Goal: Task Accomplishment & Management: Manage account settings

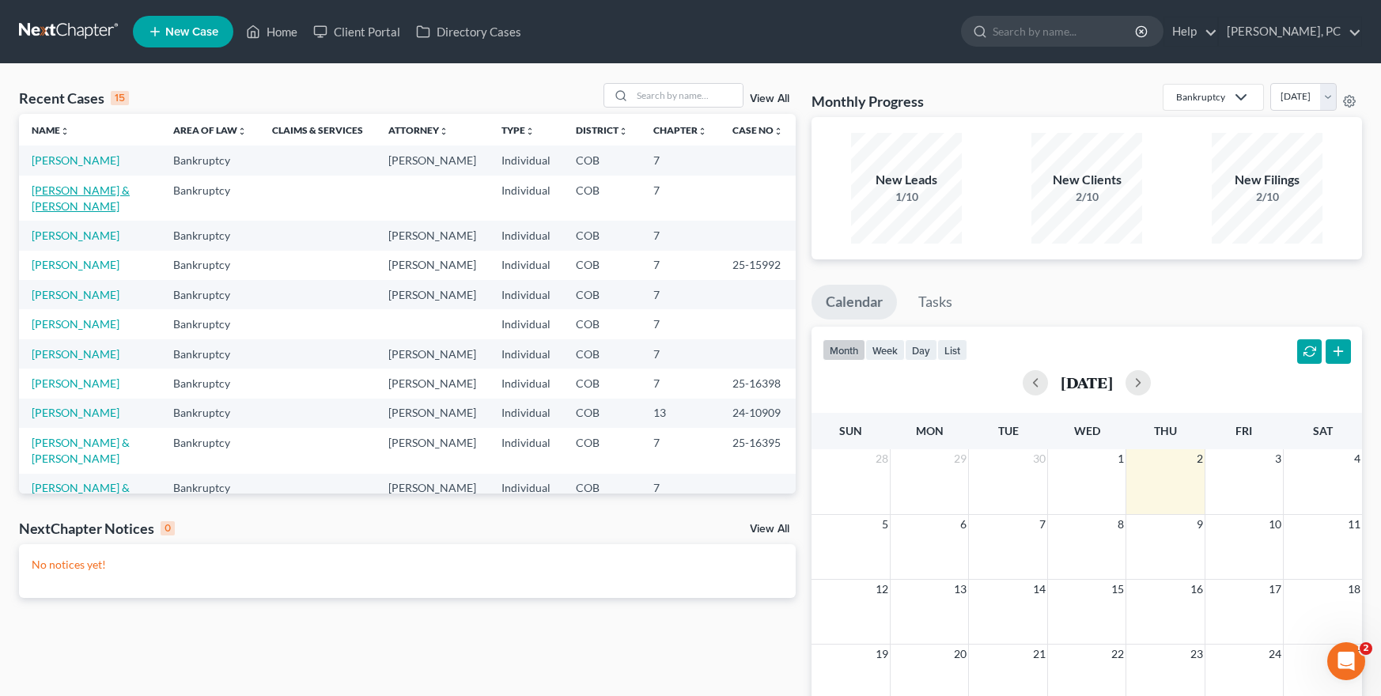
click at [128, 205] on link "[PERSON_NAME] & [PERSON_NAME]" at bounding box center [81, 198] width 98 height 29
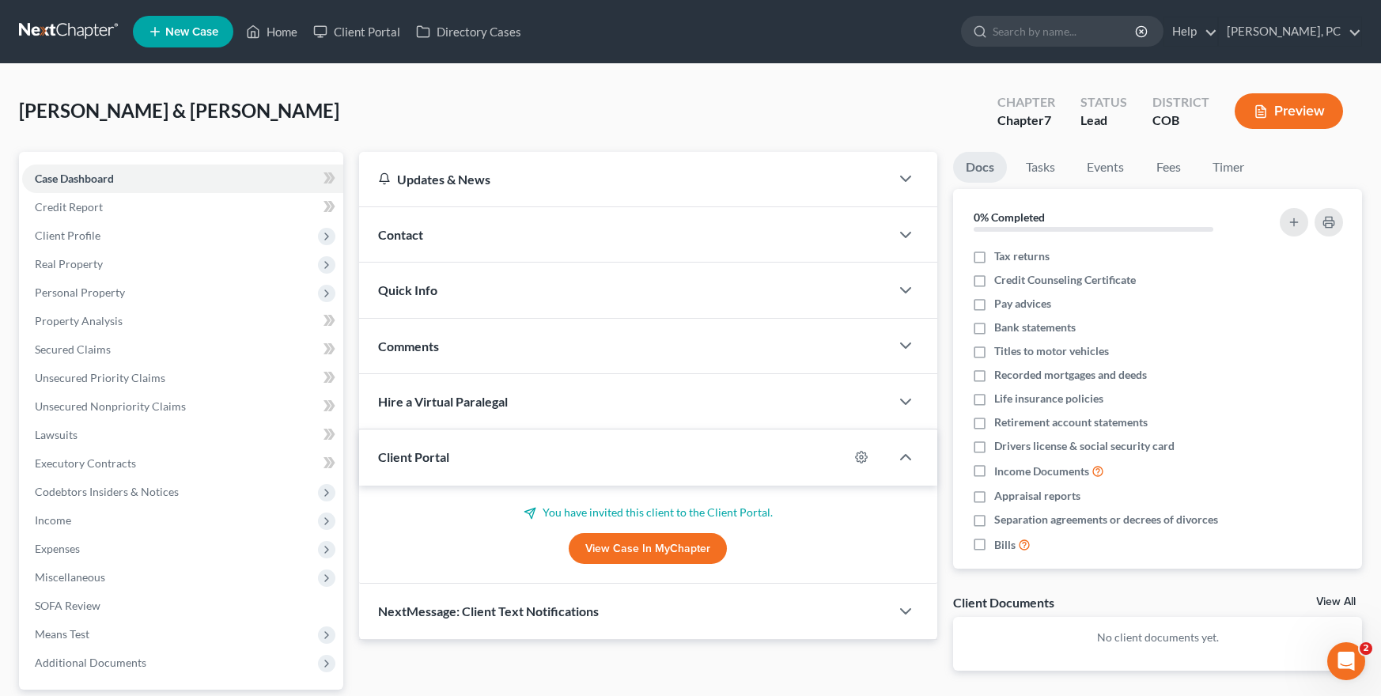
click at [604, 547] on link "View Case in MyChapter" at bounding box center [648, 549] width 158 height 32
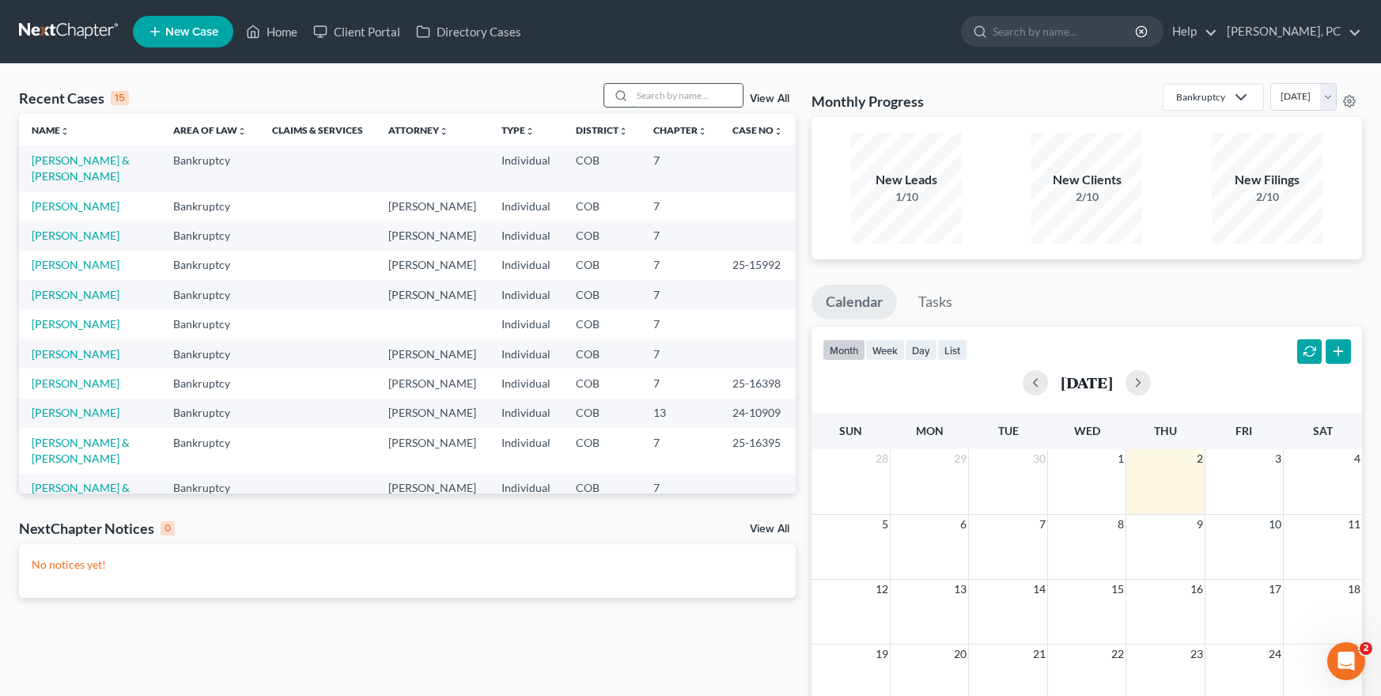
click at [666, 92] on input "search" at bounding box center [687, 95] width 111 height 23
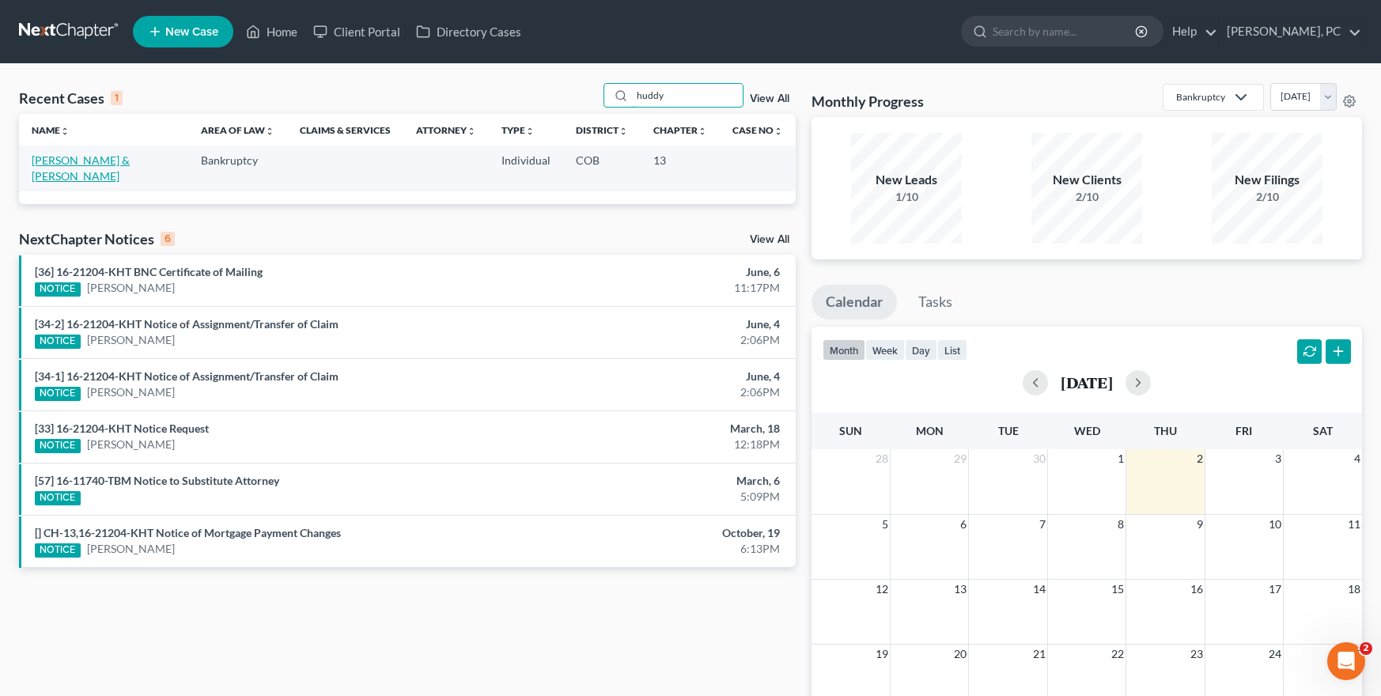
type input "huddy"
click at [104, 157] on link "[PERSON_NAME] & [PERSON_NAME]" at bounding box center [81, 167] width 98 height 29
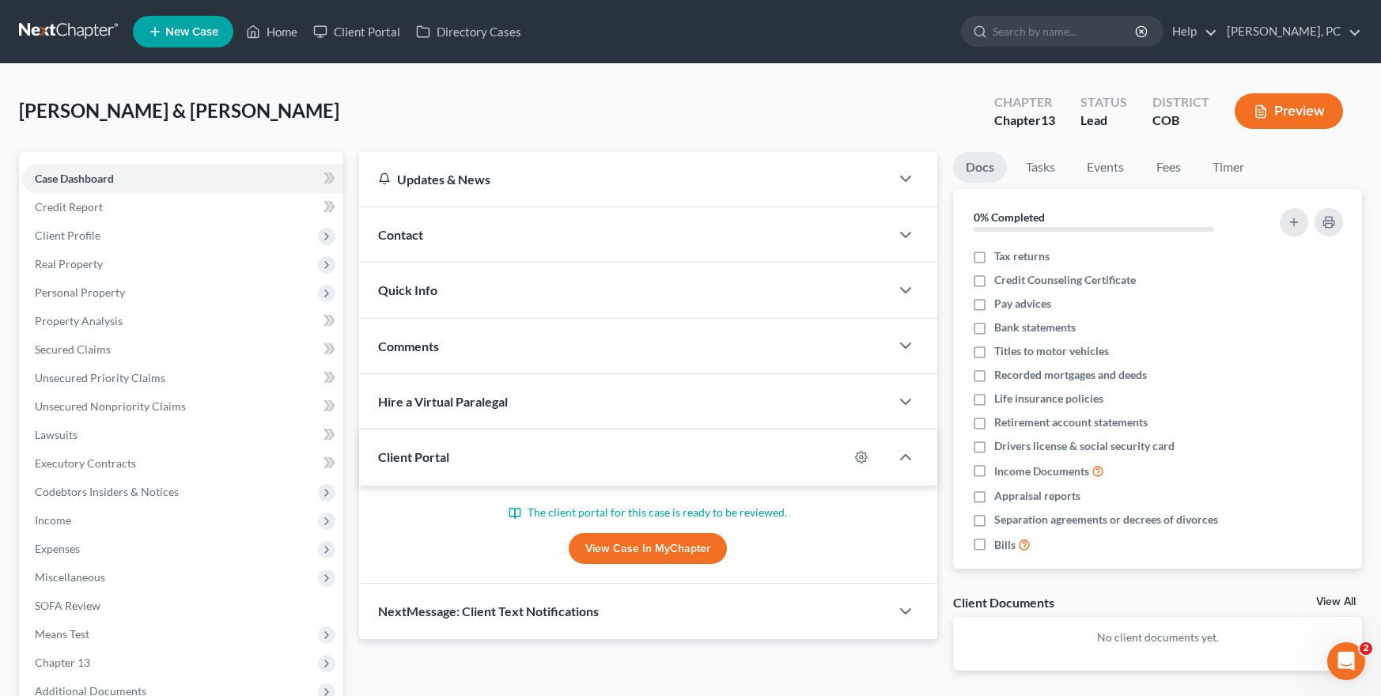
click at [601, 543] on link "View Case in MyChapter" at bounding box center [648, 549] width 158 height 32
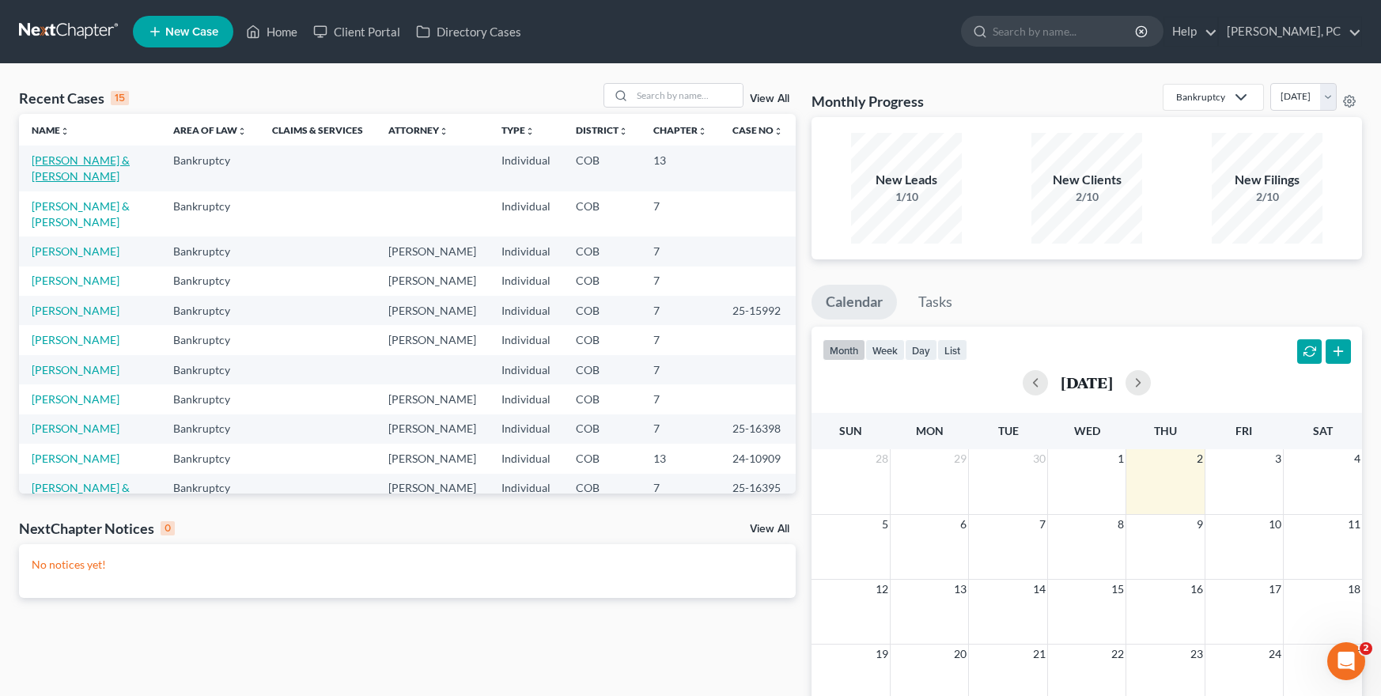
click at [79, 159] on link "[PERSON_NAME] & [PERSON_NAME]" at bounding box center [81, 167] width 98 height 29
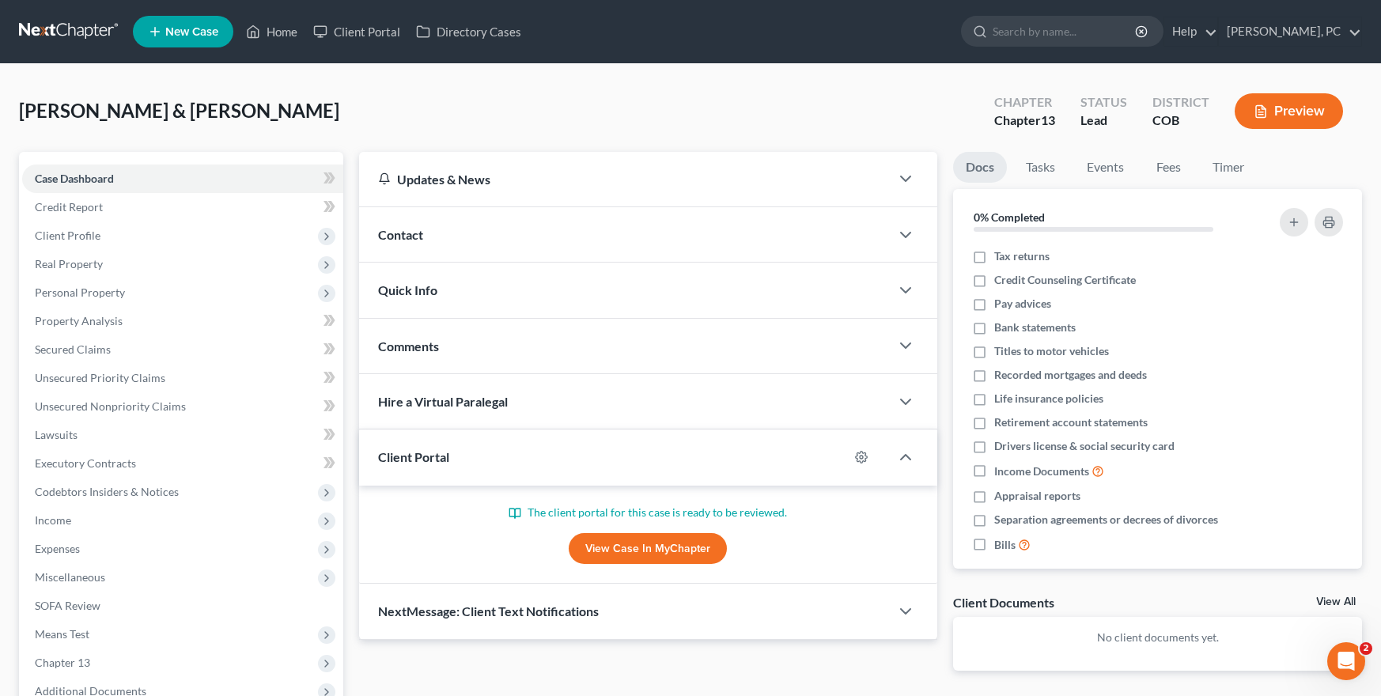
click at [621, 550] on link "View Case in MyChapter" at bounding box center [648, 549] width 158 height 32
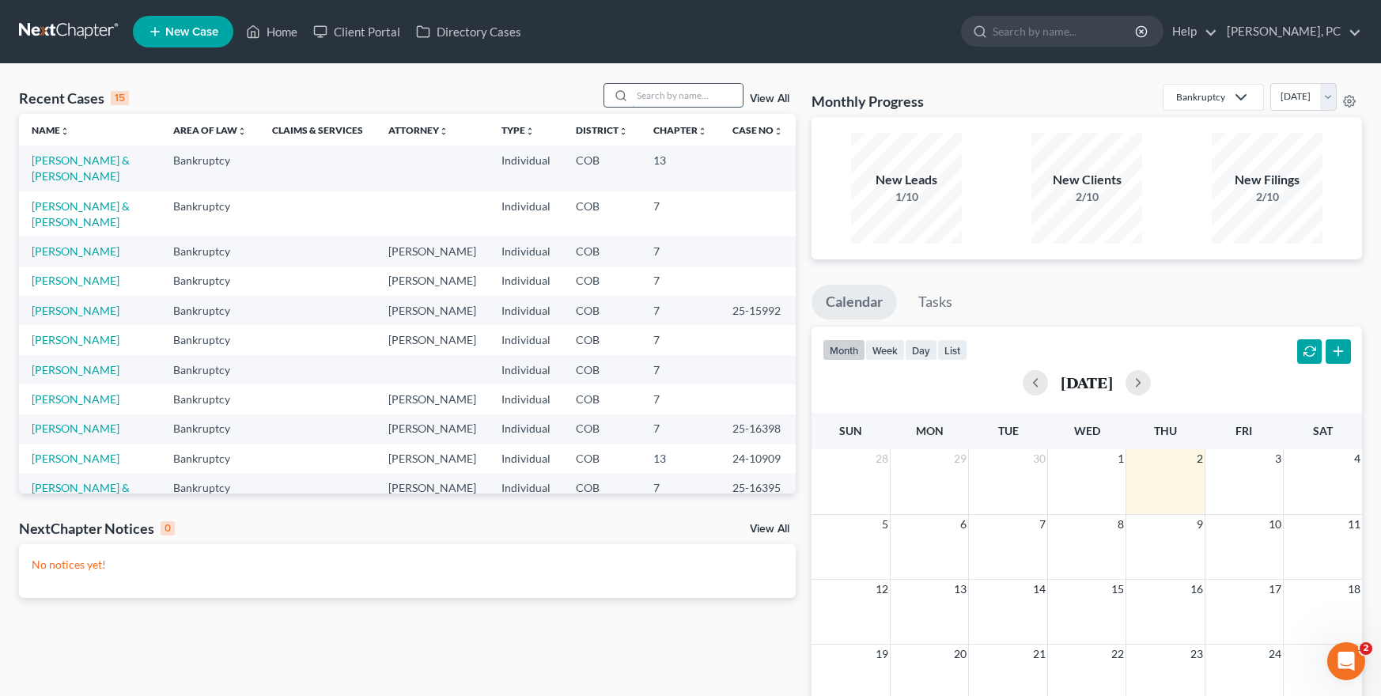
click at [647, 91] on input "search" at bounding box center [687, 95] width 111 height 23
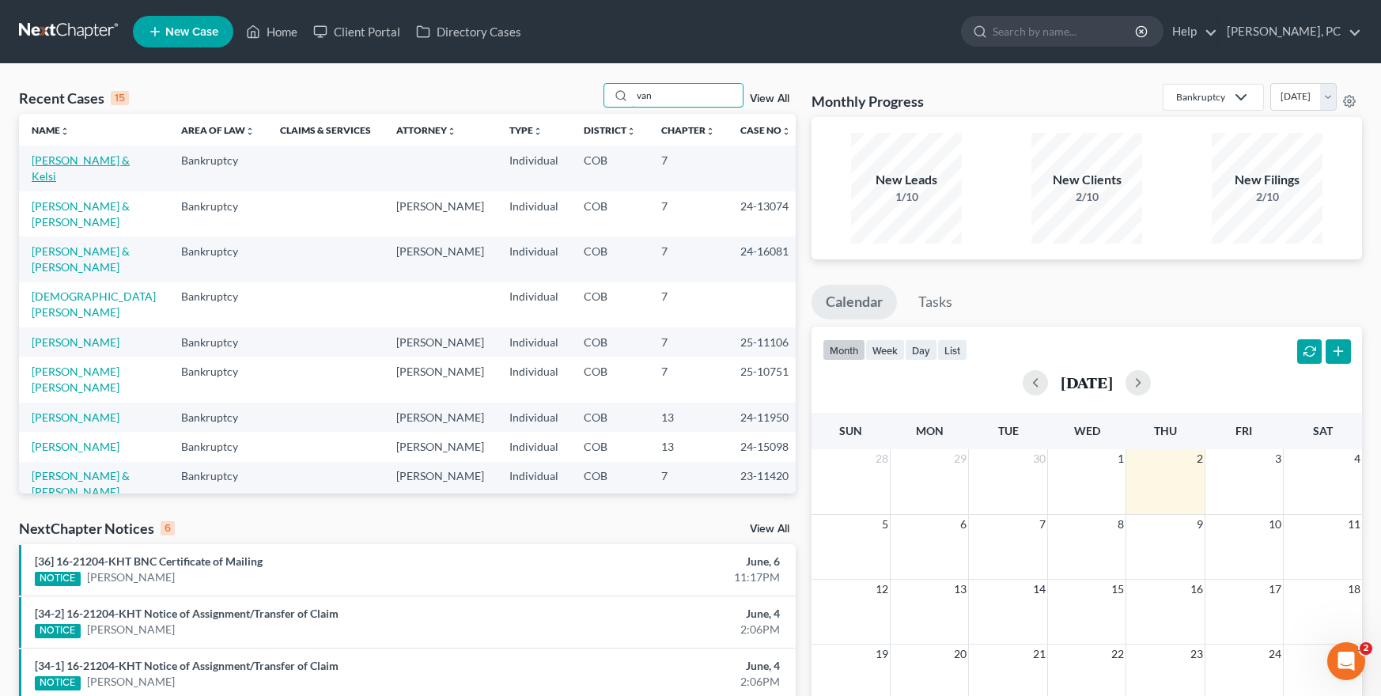
type input "van"
click at [70, 160] on link "Van Ort, Anthony & Kelsi" at bounding box center [81, 167] width 98 height 29
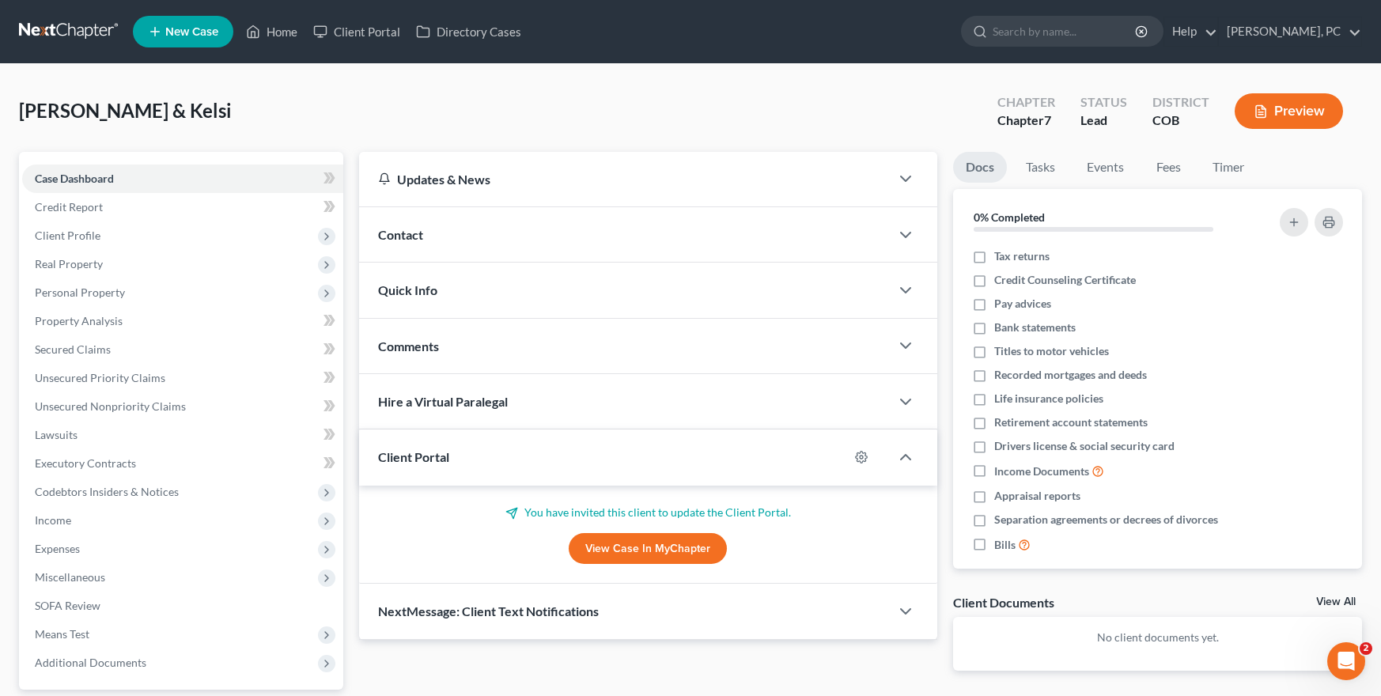
click at [598, 552] on link "View Case in MyChapter" at bounding box center [648, 549] width 158 height 32
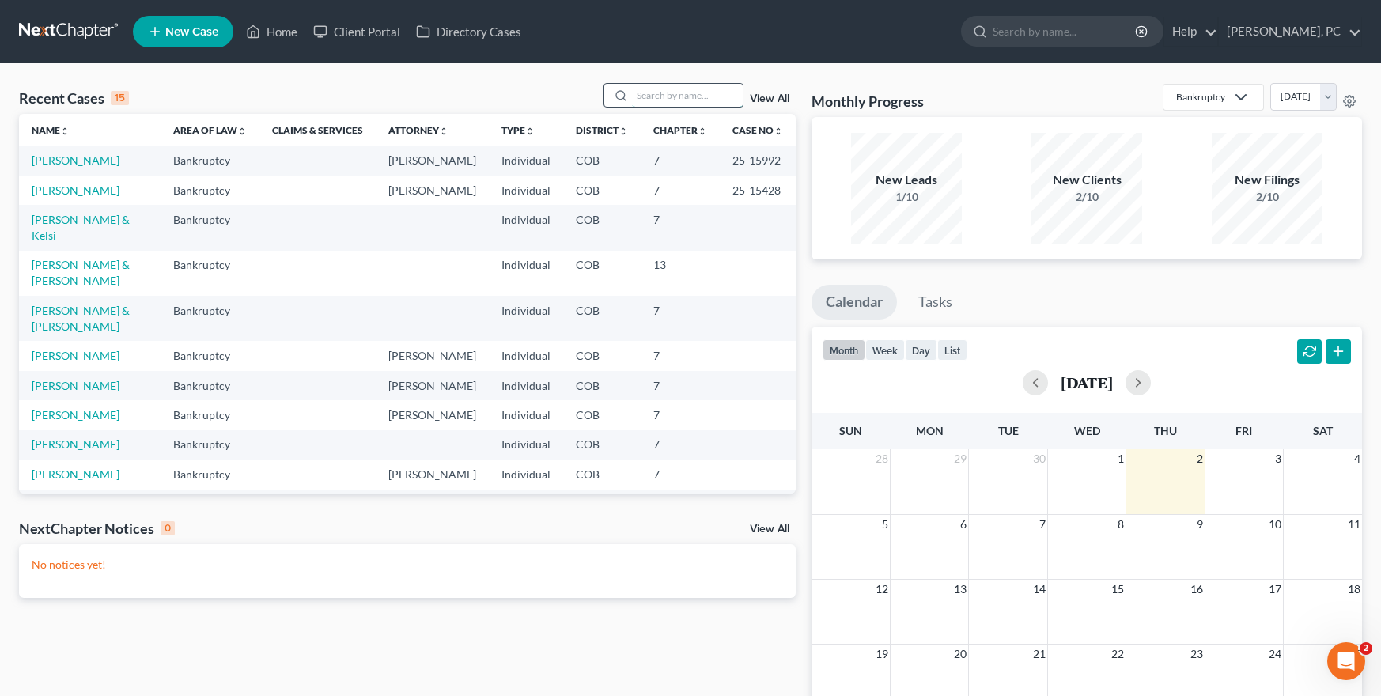
click at [675, 96] on input "search" at bounding box center [687, 95] width 111 height 23
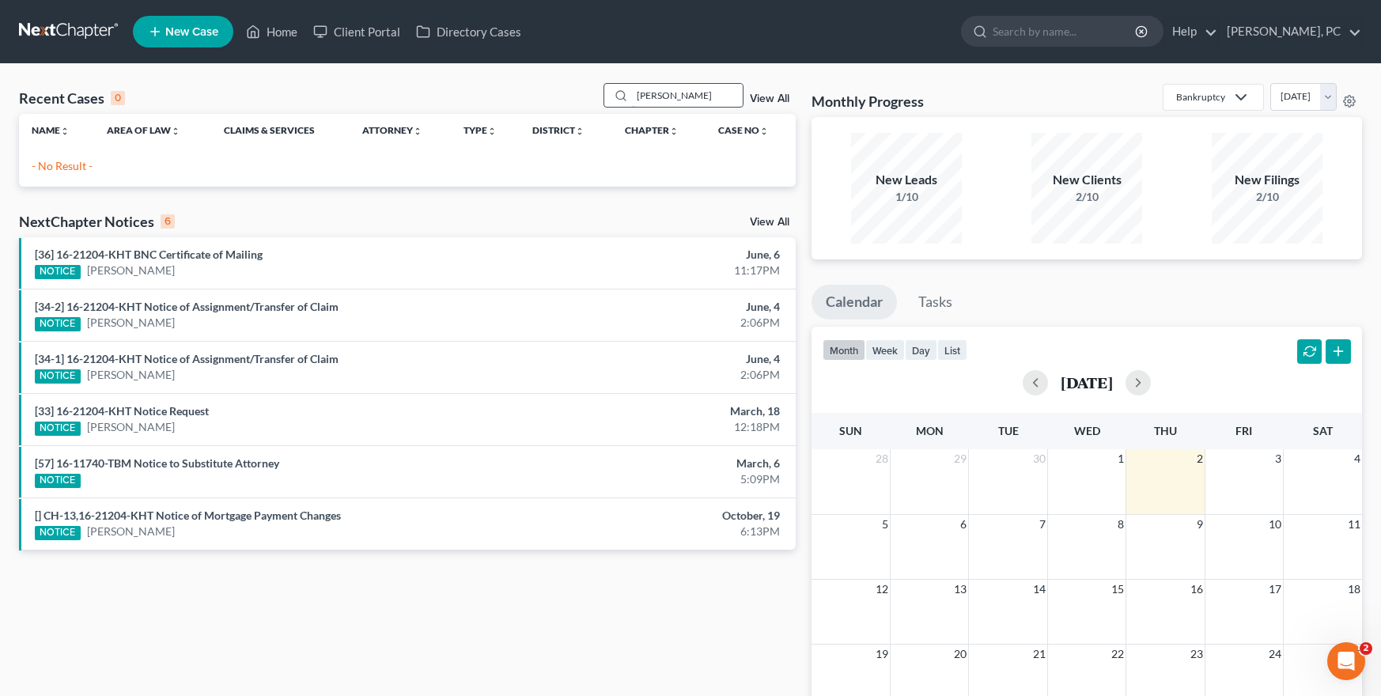
click at [639, 93] on input "mark shutto" at bounding box center [687, 95] width 111 height 23
type input "o"
type input "mark shutto"
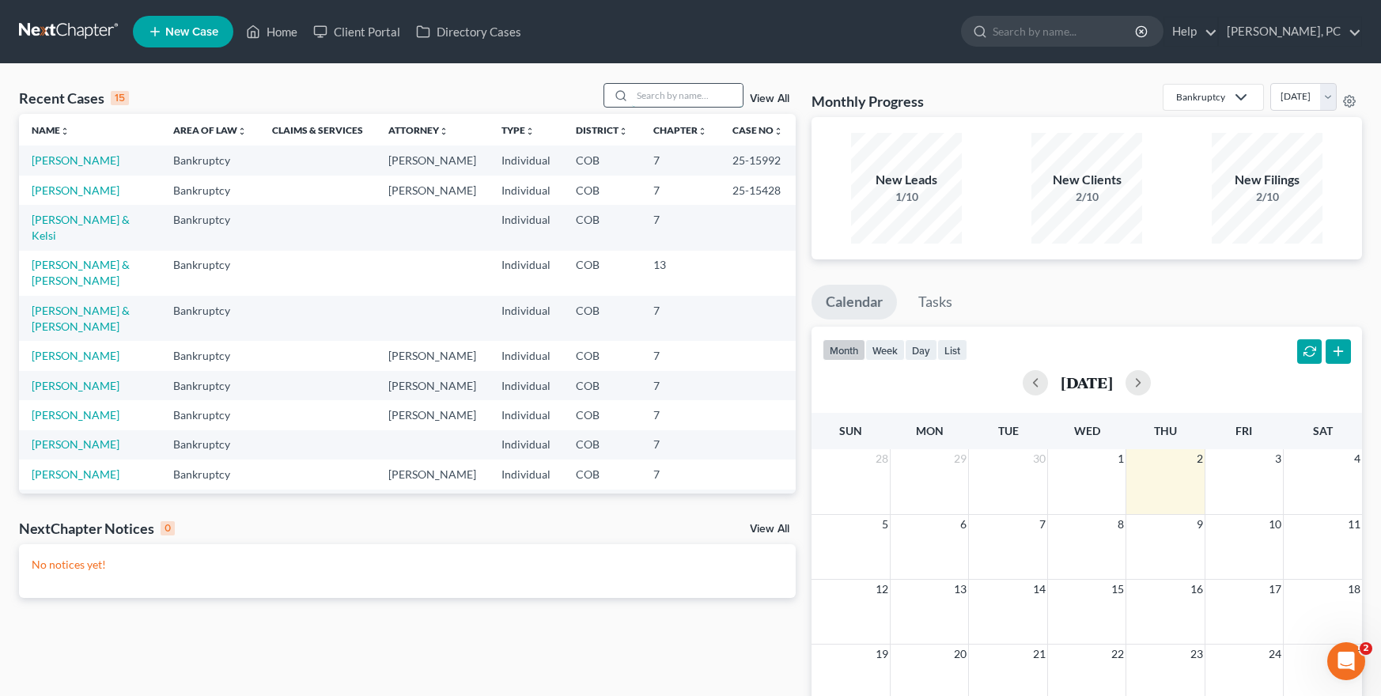
click at [658, 95] on input "search" at bounding box center [687, 95] width 111 height 23
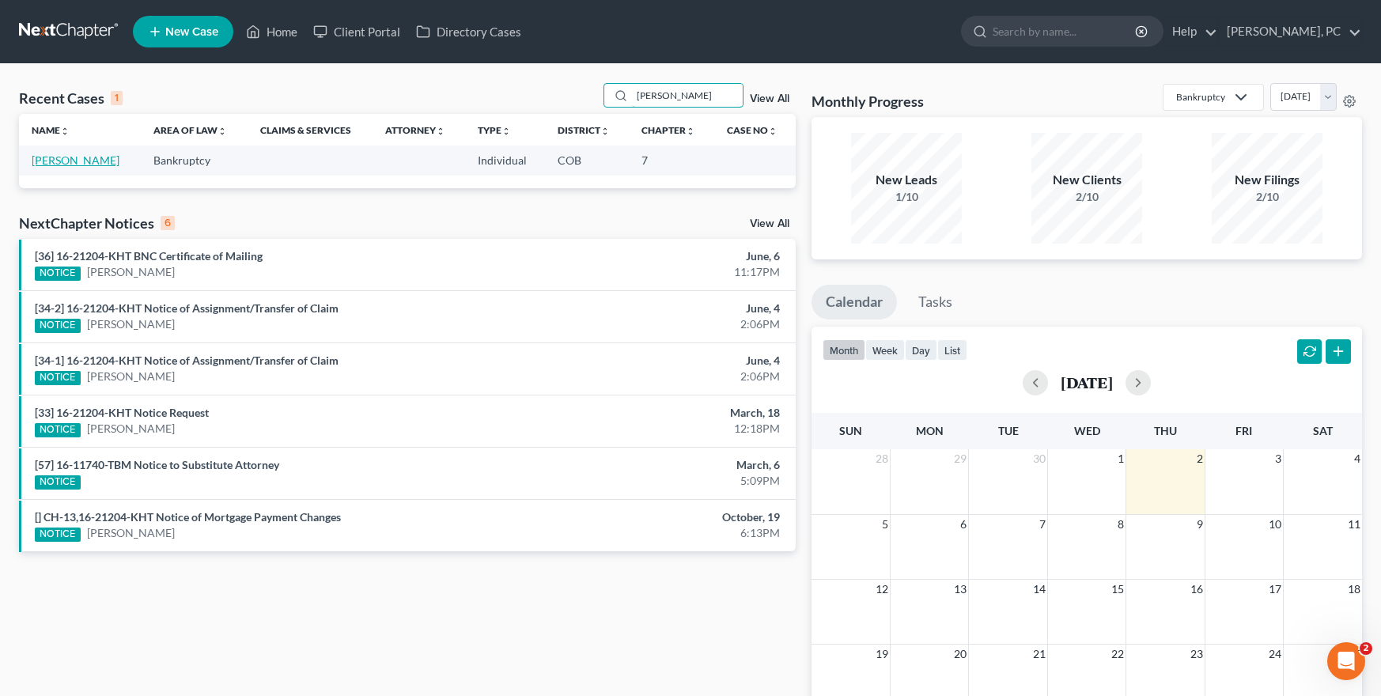
type input "vogel"
click at [55, 157] on link "[PERSON_NAME]" at bounding box center [76, 159] width 88 height 13
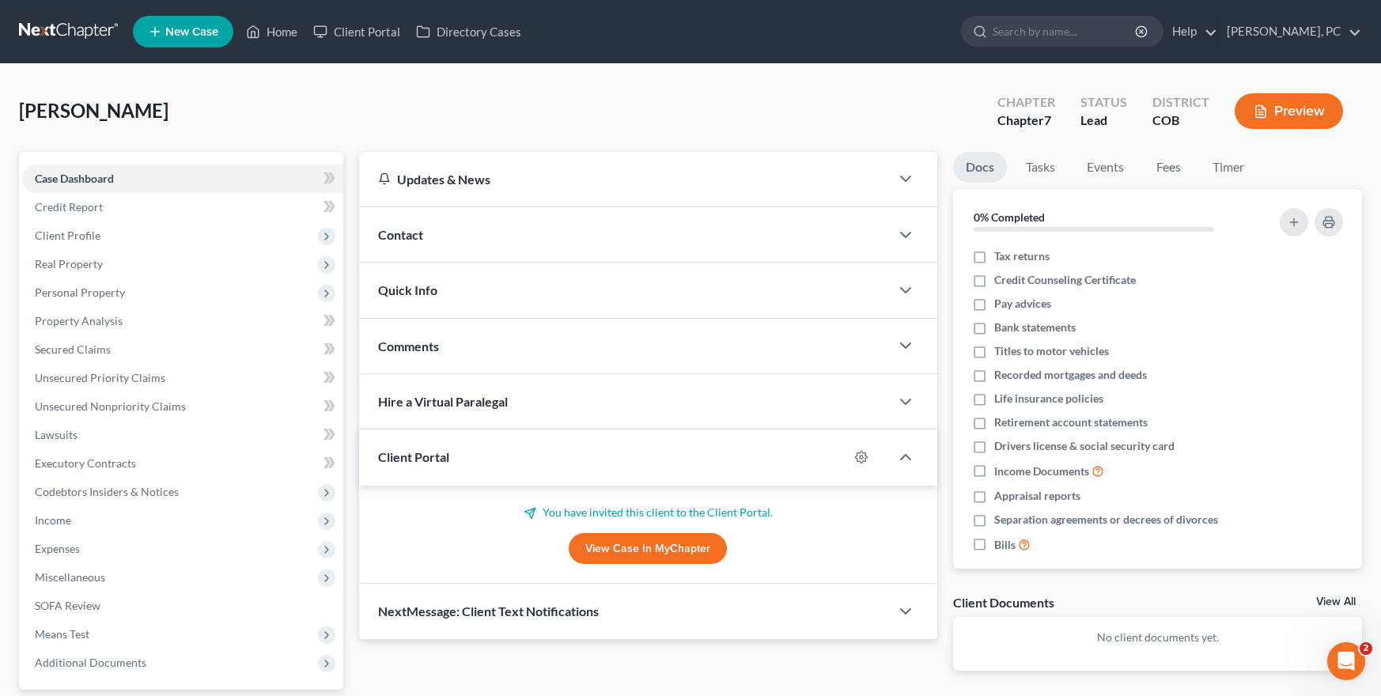
click at [597, 548] on link "View Case in MyChapter" at bounding box center [648, 549] width 158 height 32
click at [372, 29] on link "Client Portal" at bounding box center [356, 31] width 103 height 28
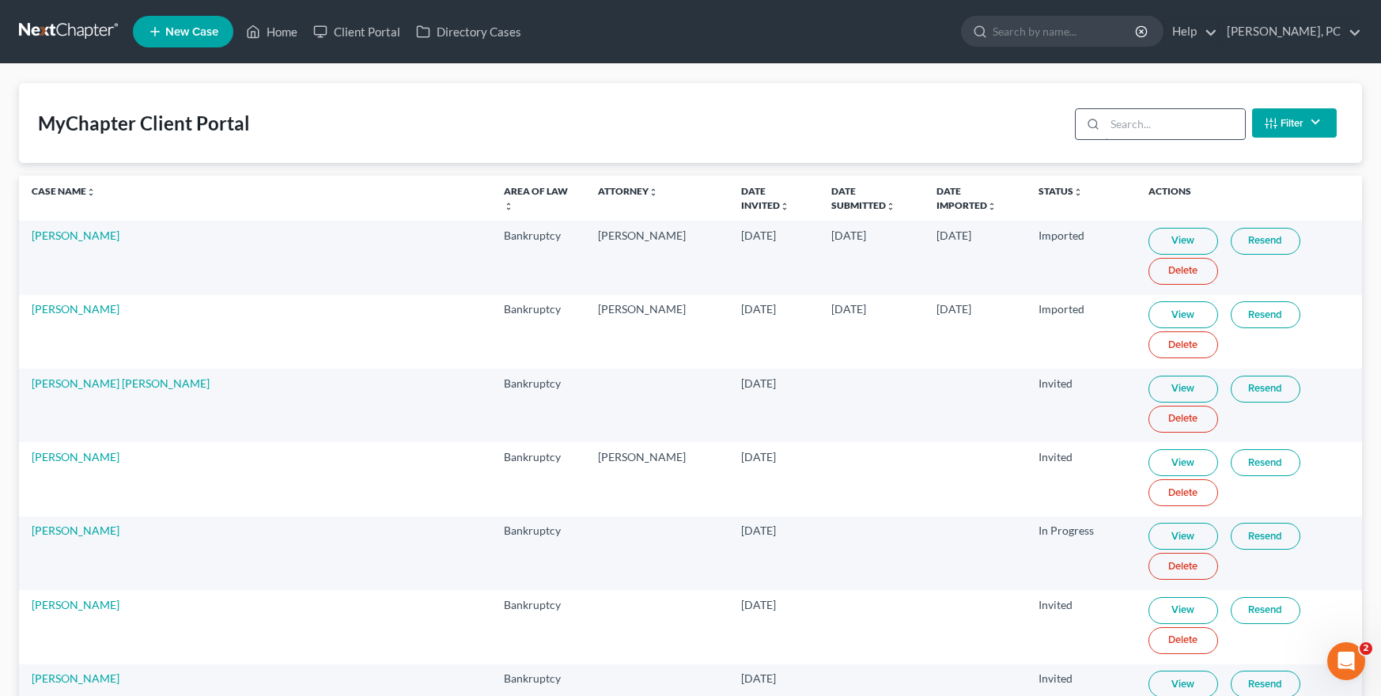
click at [1118, 121] on input "search" at bounding box center [1175, 124] width 140 height 30
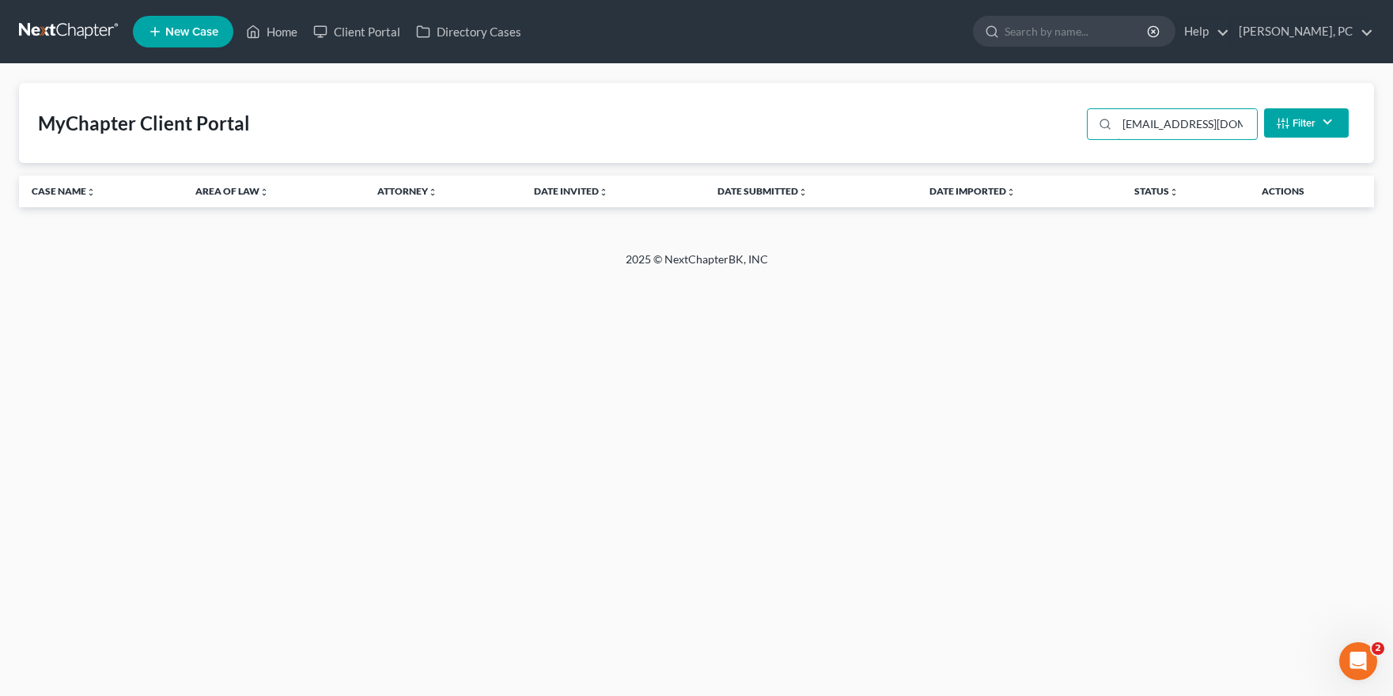
type input "vog8685@gmail.com"
click at [1290, 119] on button "Filter" at bounding box center [1306, 122] width 85 height 29
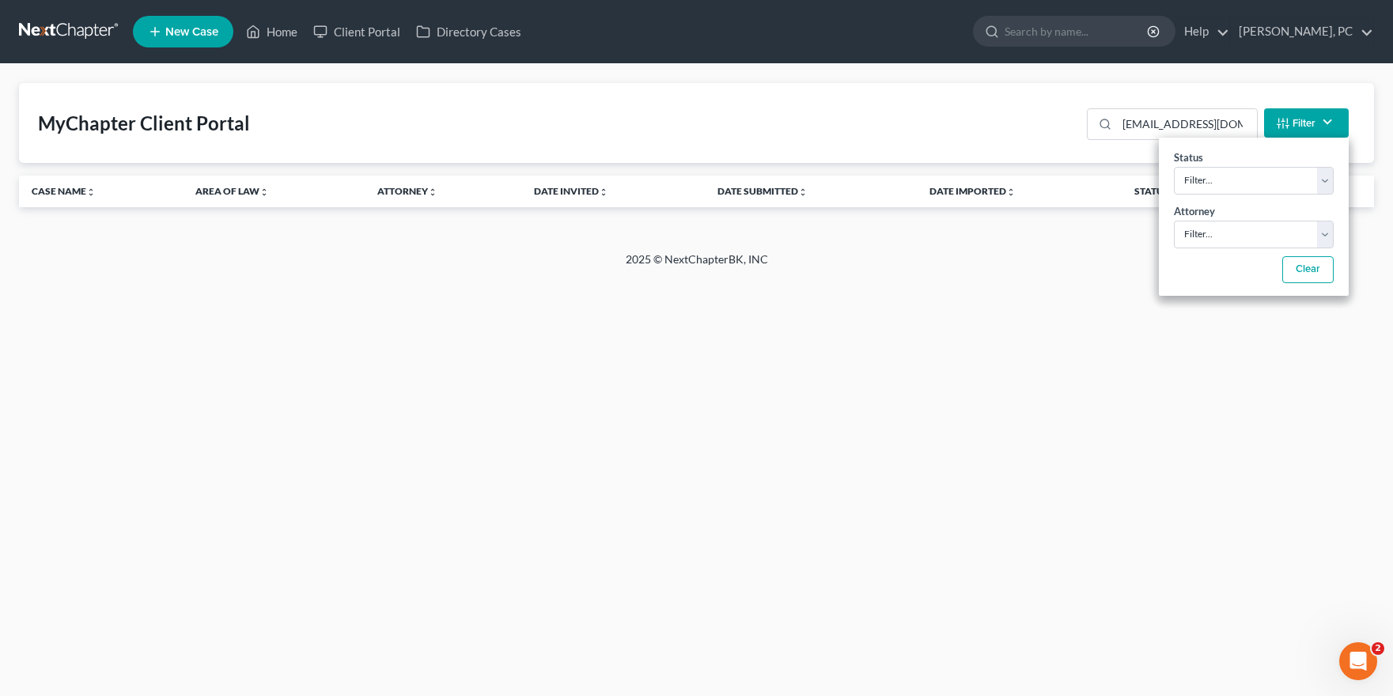
click at [1025, 116] on div "MyChapter Client Portal vog8685@gmail.com Filter Status Filter... Invited In Pr…" at bounding box center [696, 123] width 1355 height 80
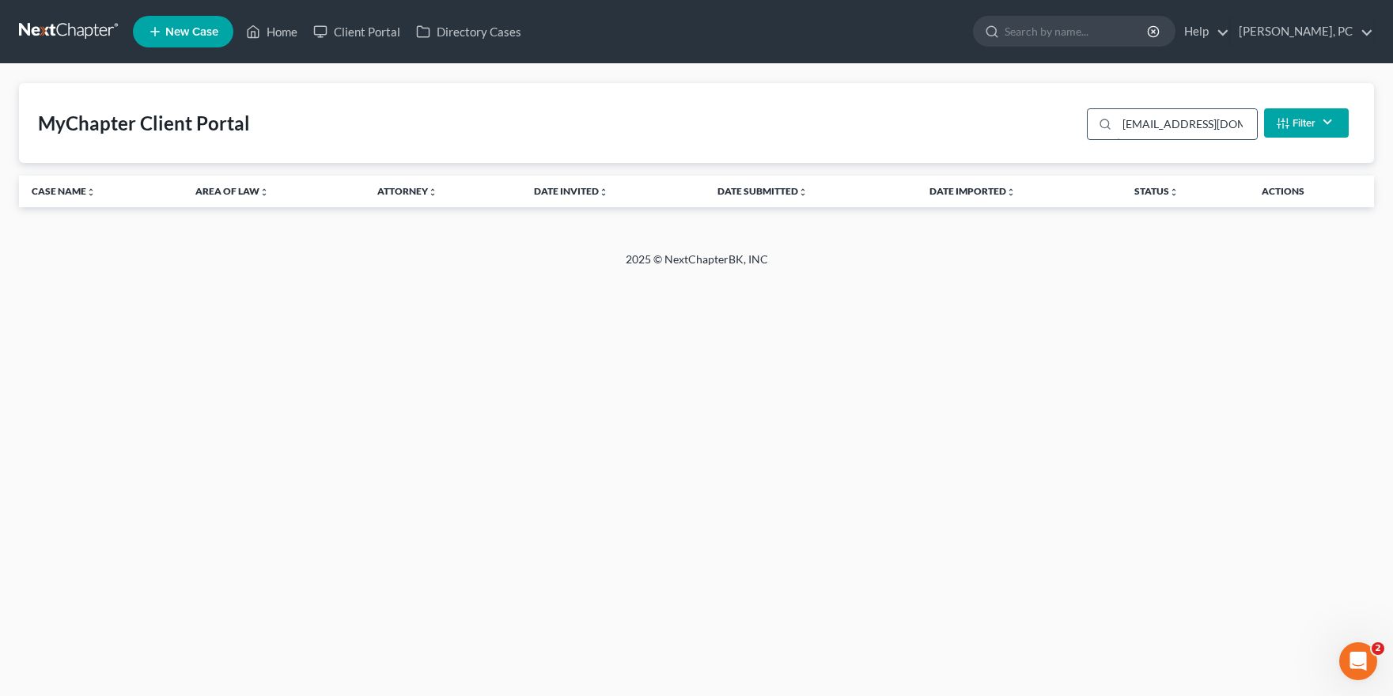
click at [1122, 119] on input "vog8685@gmail.com" at bounding box center [1187, 124] width 140 height 30
click at [1052, 36] on input "search" at bounding box center [1077, 31] width 145 height 29
type input "vog8685@gmail.com"
drag, startPoint x: 826, startPoint y: 104, endPoint x: 816, endPoint y: 104, distance: 10.3
click at [823, 104] on div "MyChapter Client Portal vog8685@gmail.com Filter Status Filter... Invited In Pr…" at bounding box center [696, 123] width 1355 height 80
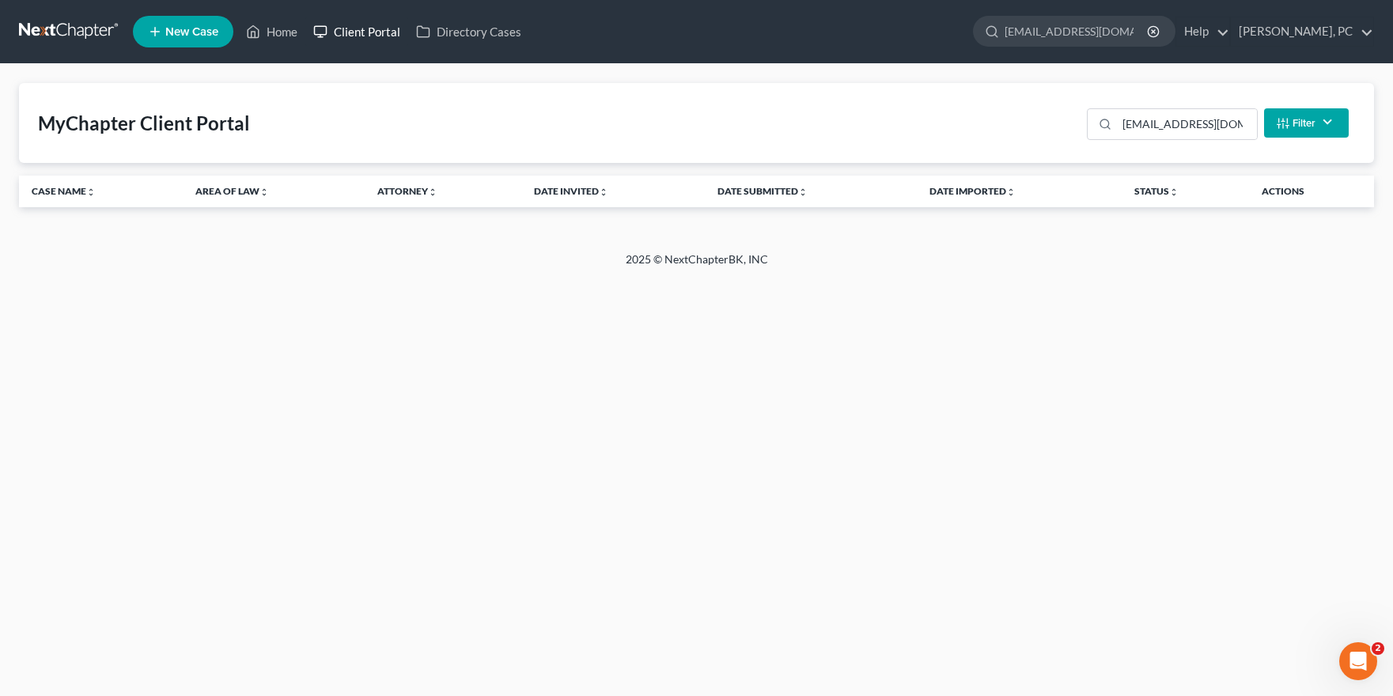
click at [386, 33] on link "Client Portal" at bounding box center [356, 31] width 103 height 28
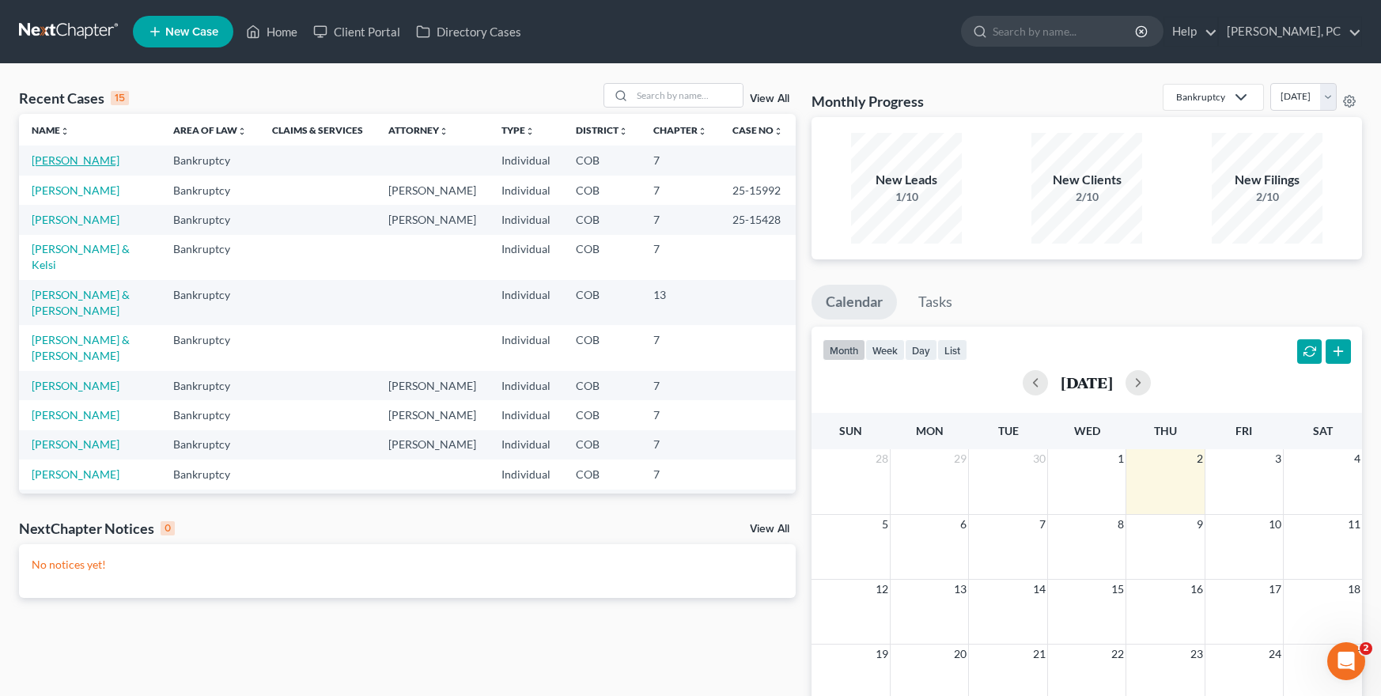
click at [85, 160] on link "[PERSON_NAME]" at bounding box center [76, 159] width 88 height 13
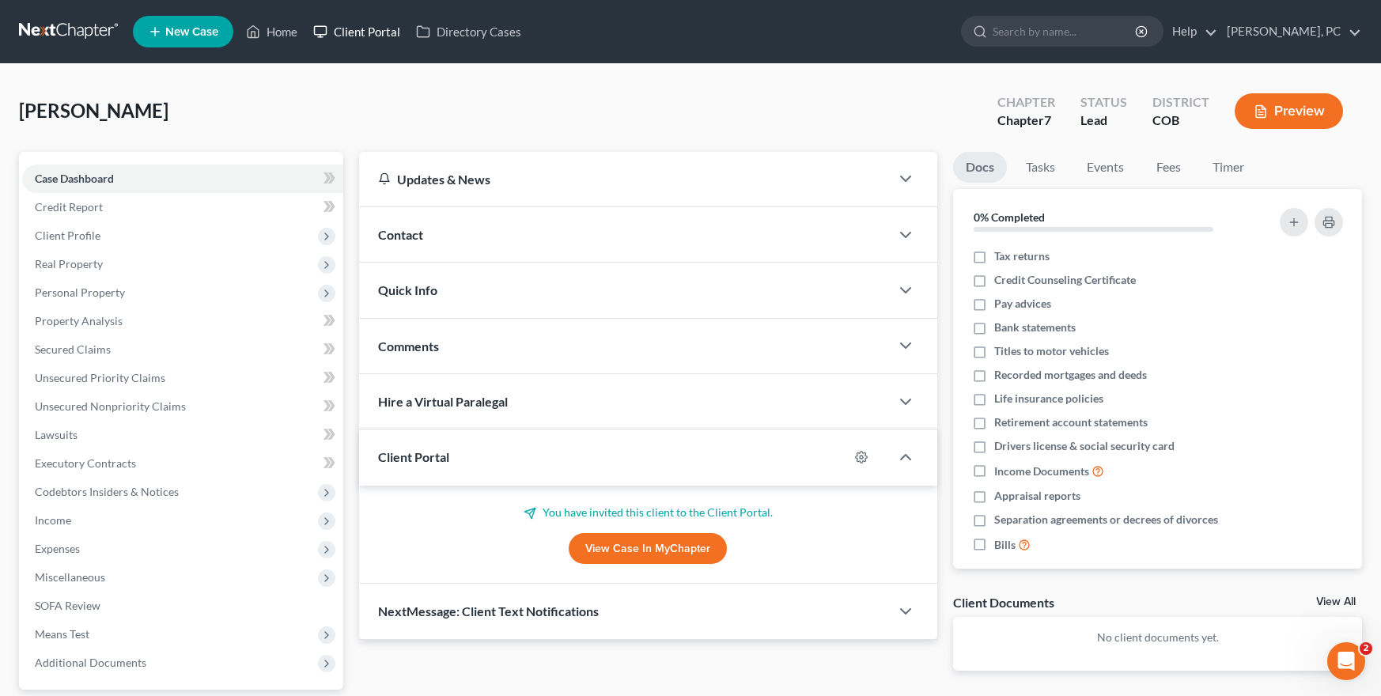
click at [358, 28] on link "Client Portal" at bounding box center [356, 31] width 103 height 28
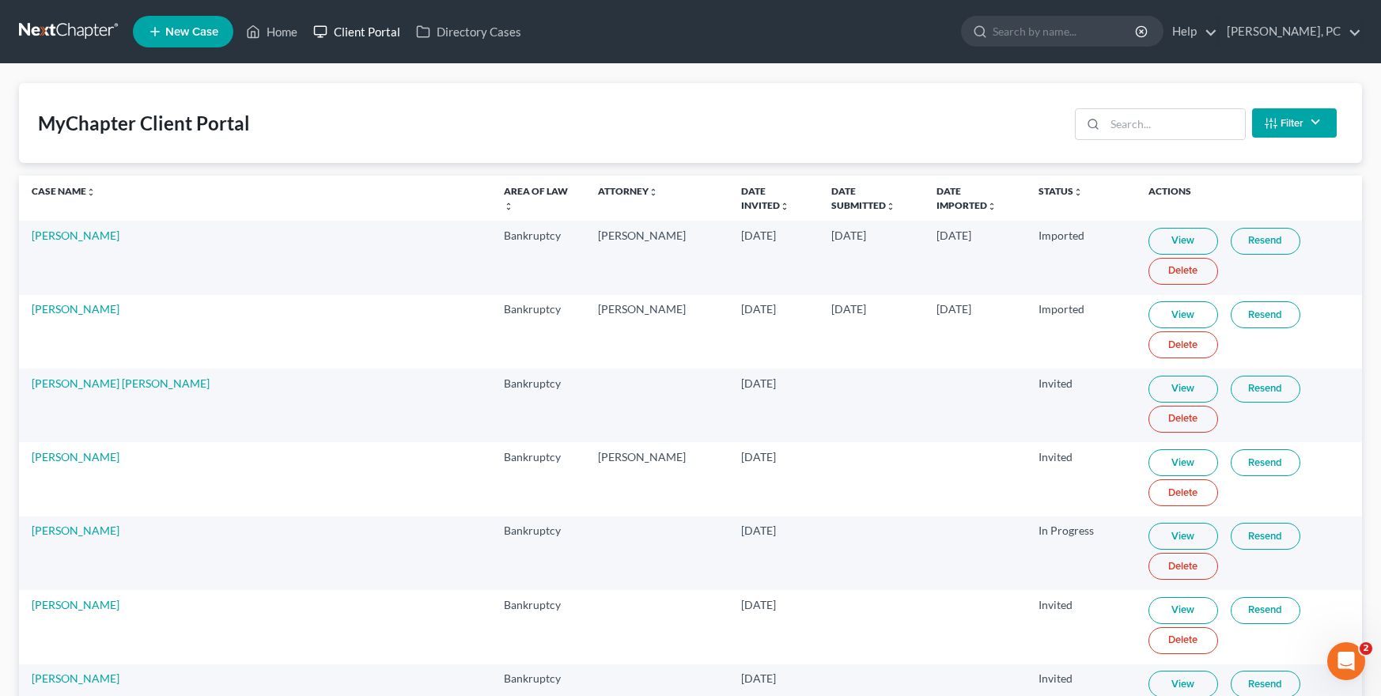
click at [379, 31] on link "Client Portal" at bounding box center [356, 31] width 103 height 28
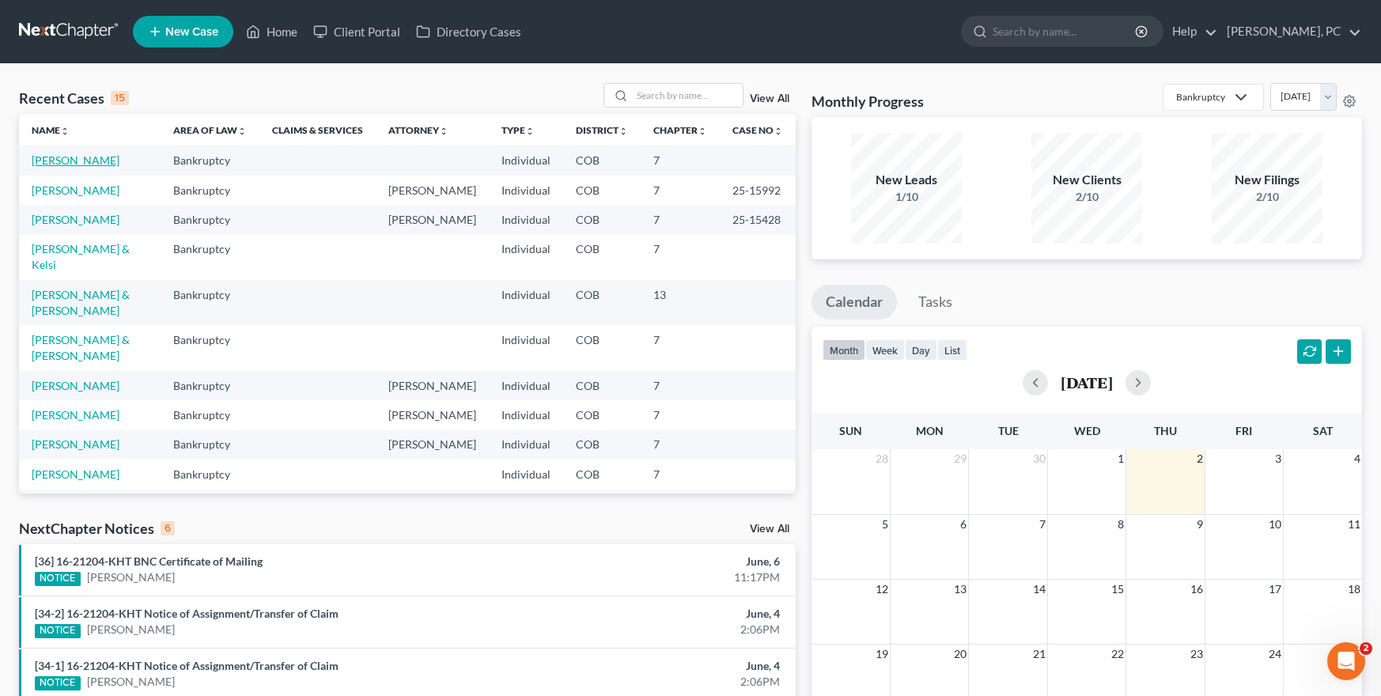
click at [78, 156] on link "[PERSON_NAME]" at bounding box center [76, 159] width 88 height 13
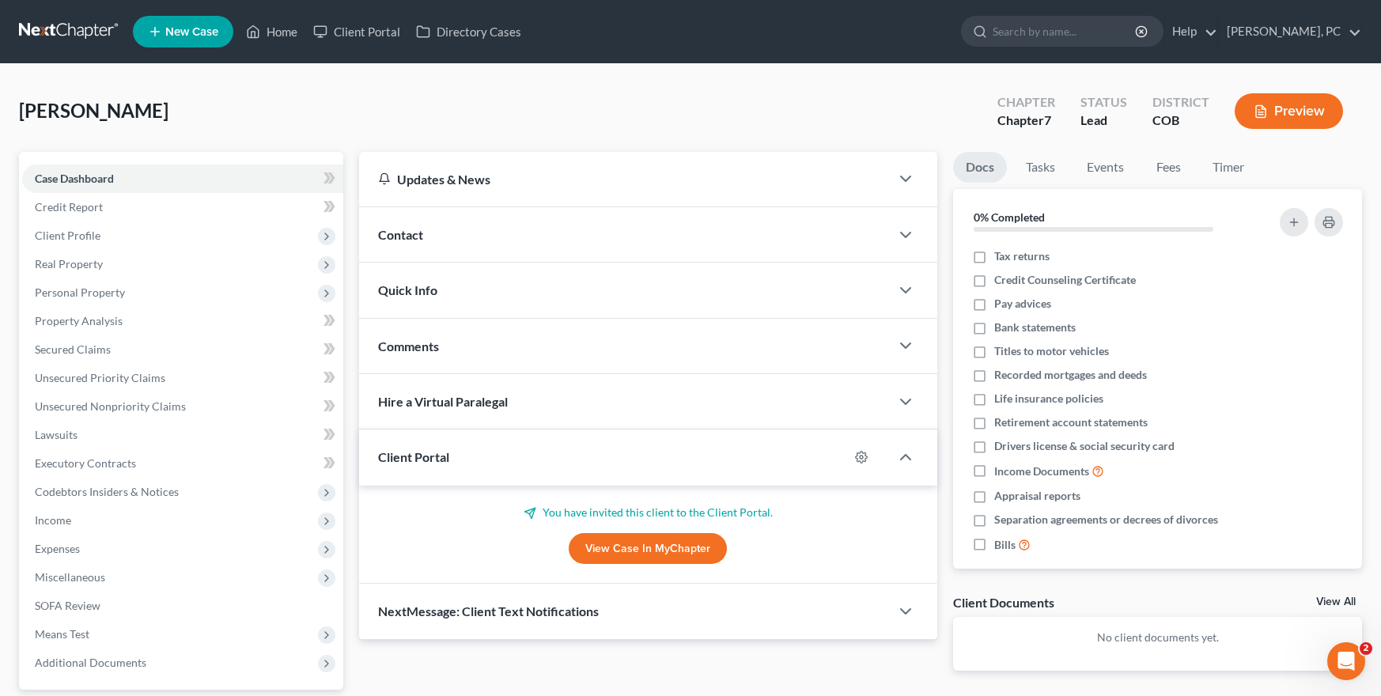
click at [451, 452] on div "Client Portal" at bounding box center [604, 457] width 490 height 55
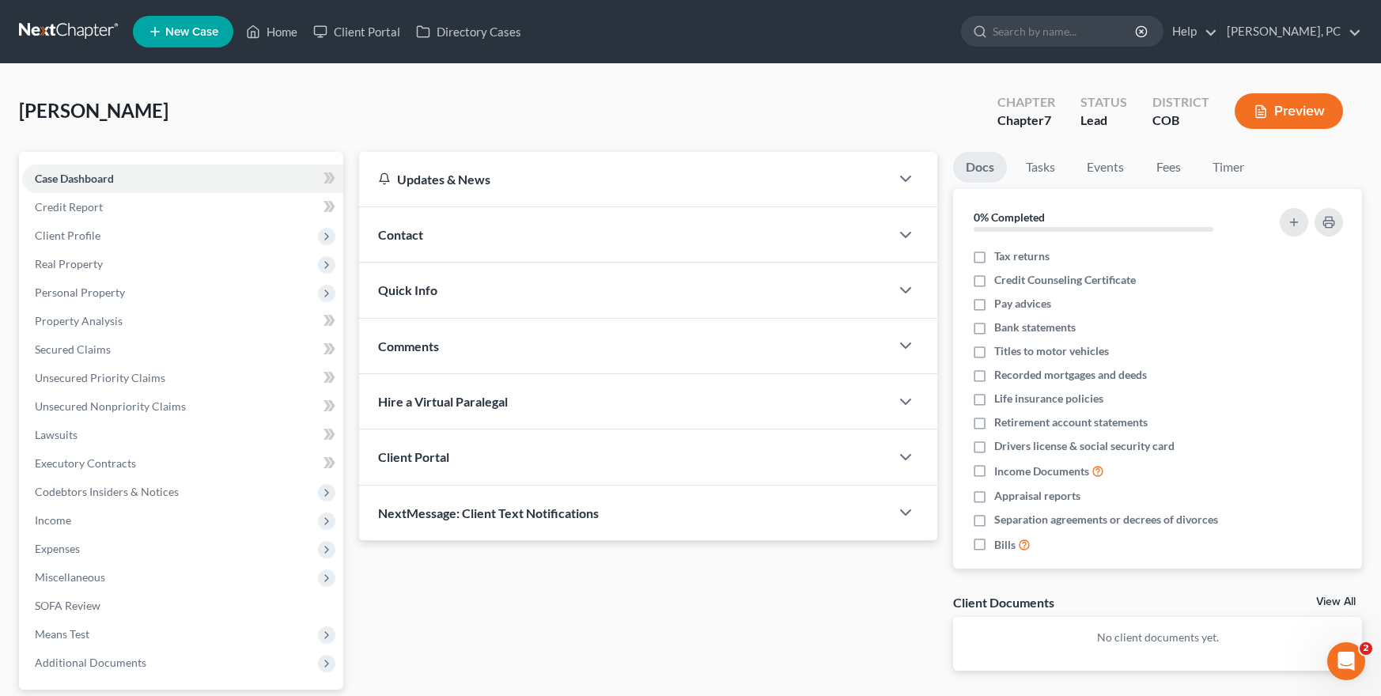
click at [453, 576] on div "Updates & News × Colorado District Notes: Take a look at NextChapter's District…" at bounding box center [648, 424] width 595 height 544
click at [907, 511] on icon "button" at bounding box center [905, 512] width 19 height 19
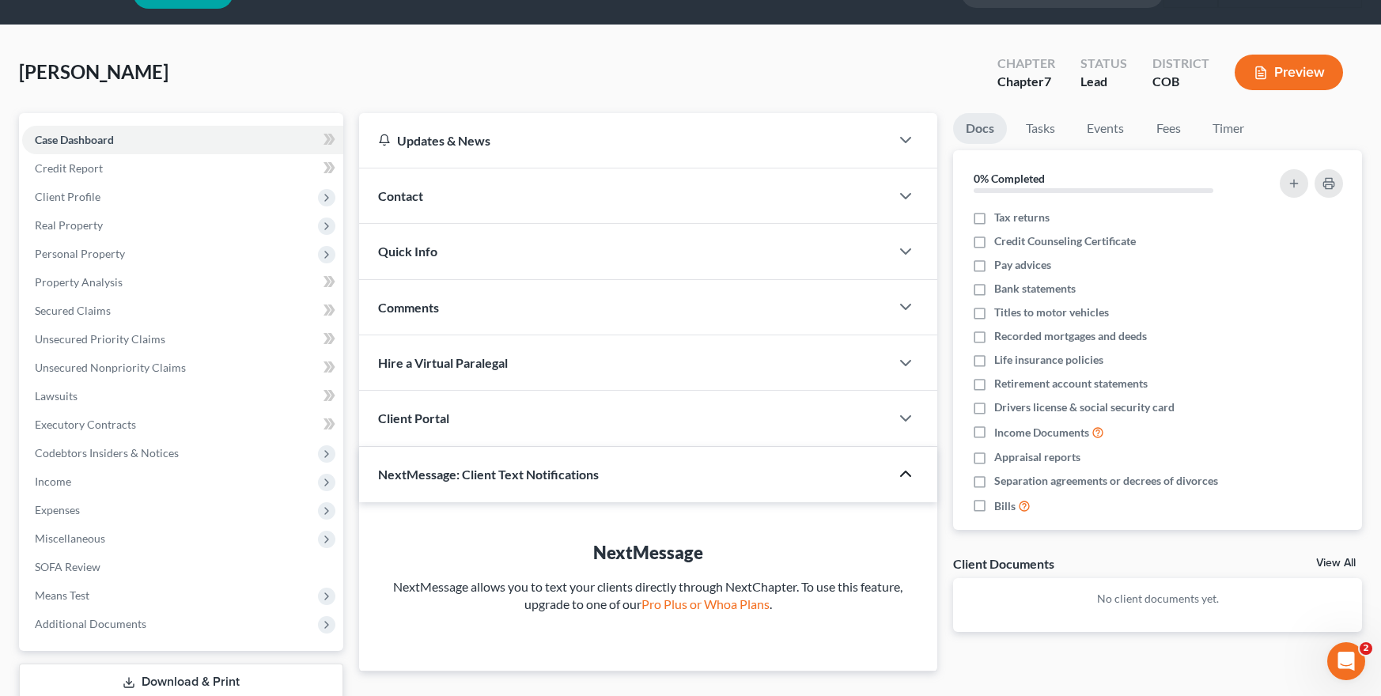
scroll to position [104, 0]
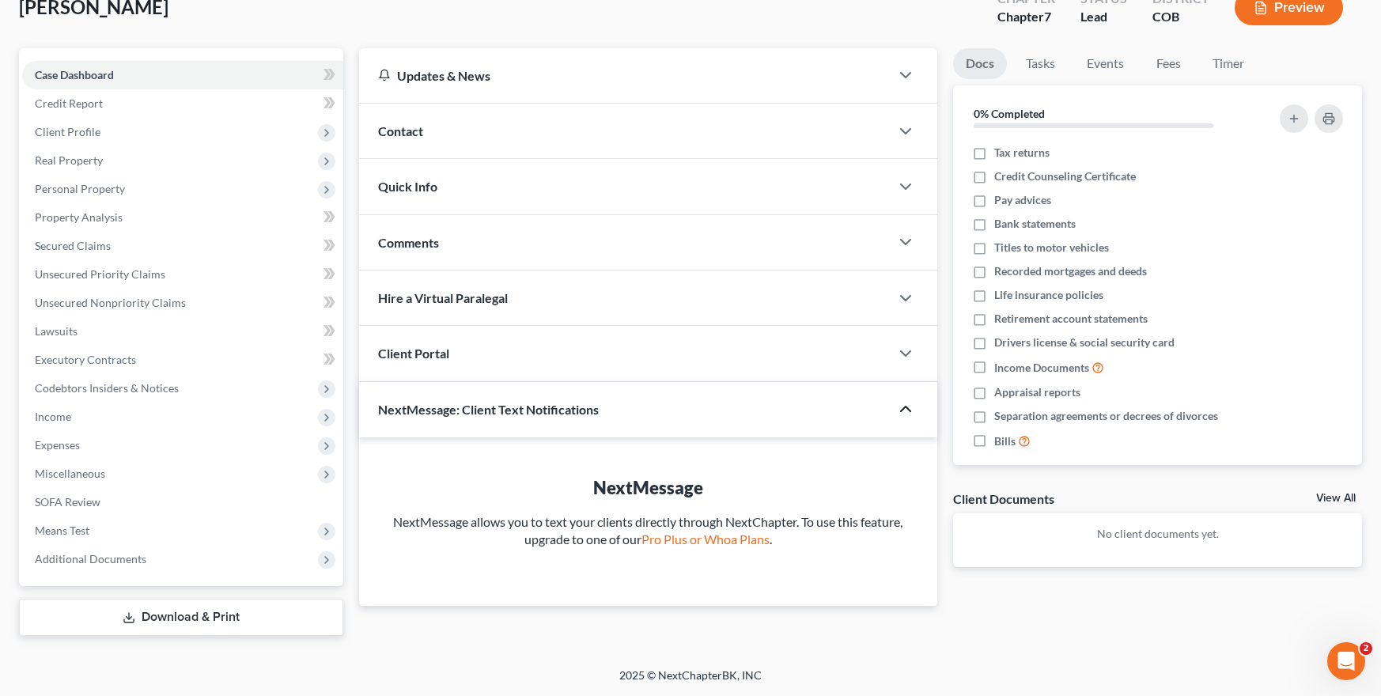
click at [441, 346] on span "Client Portal" at bounding box center [413, 353] width 71 height 15
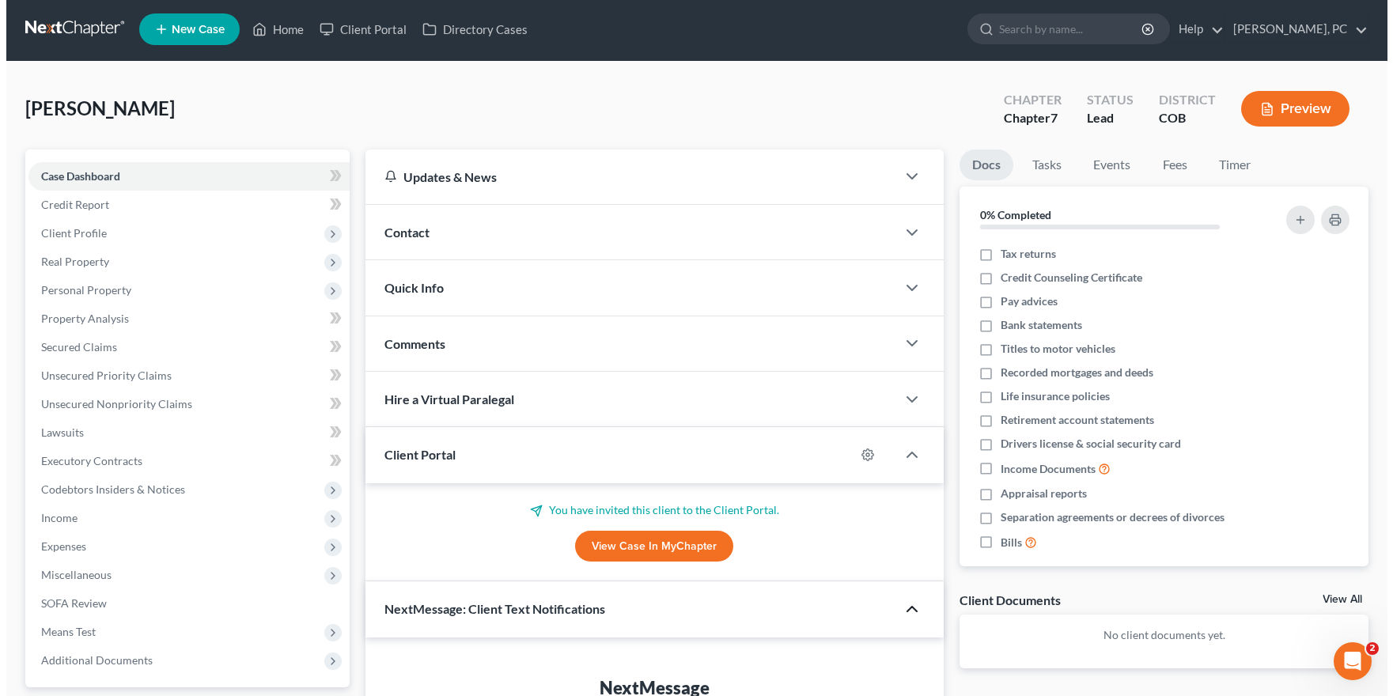
scroll to position [0, 0]
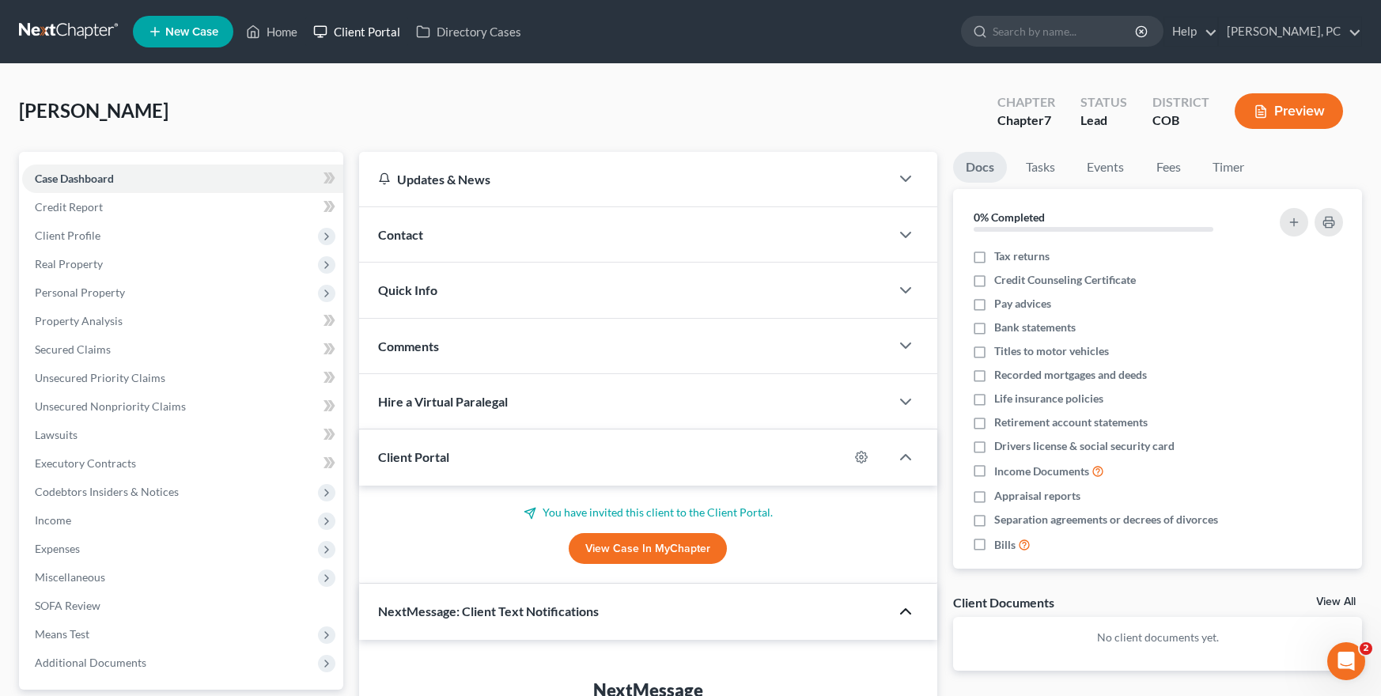
click at [373, 31] on link "Client Portal" at bounding box center [356, 31] width 103 height 28
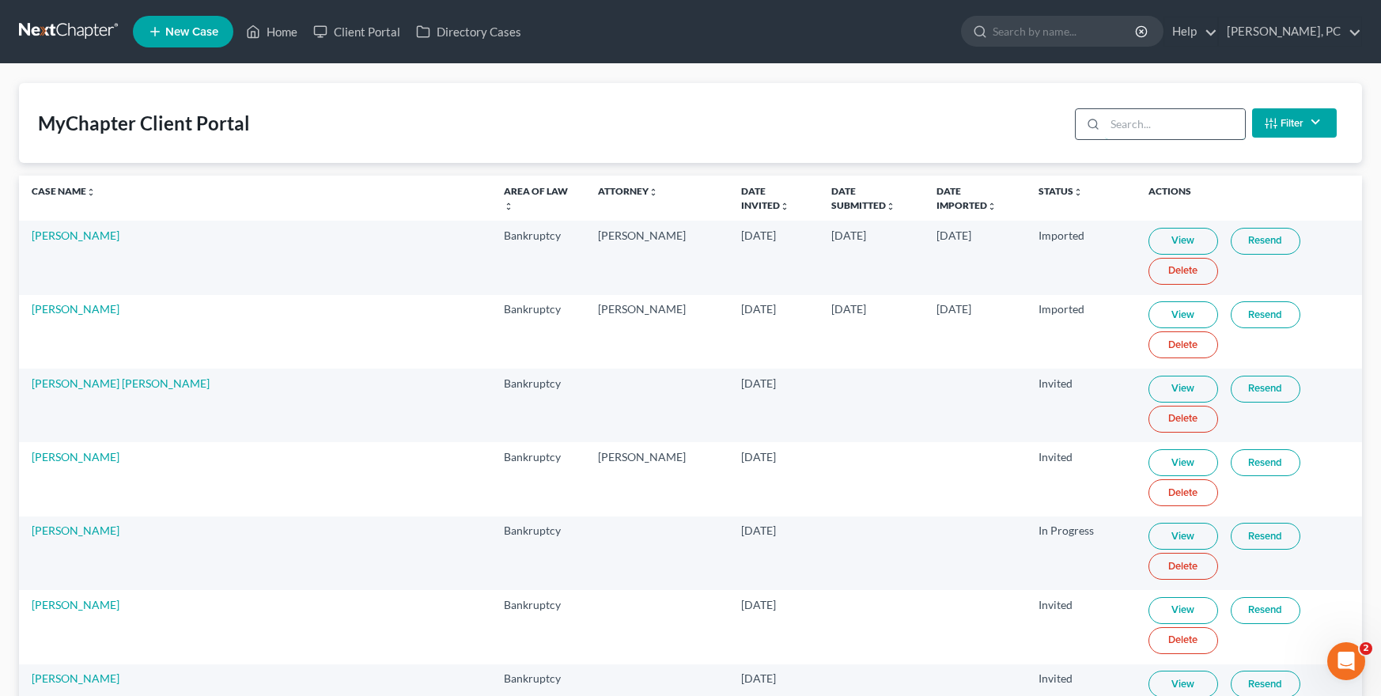
click at [1127, 132] on input "search" at bounding box center [1175, 124] width 140 height 30
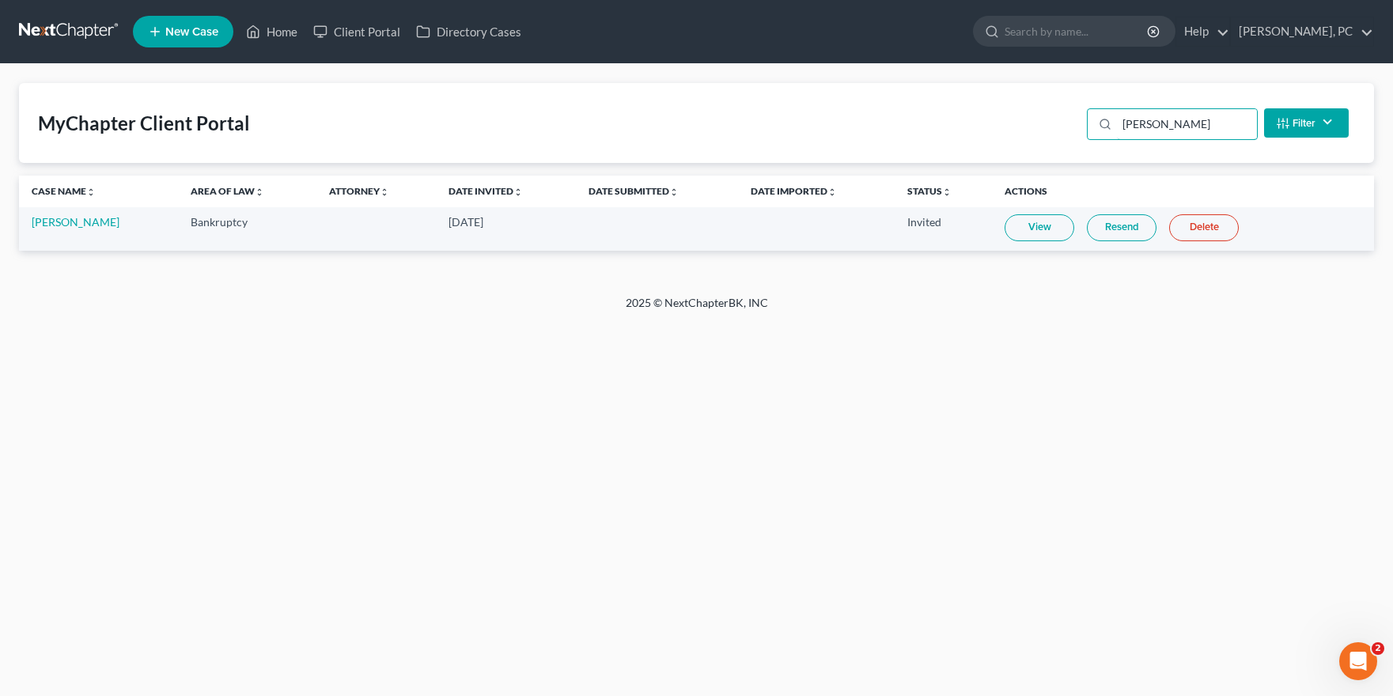
type input "robert vogel"
click at [1118, 229] on link "Resend" at bounding box center [1122, 227] width 70 height 27
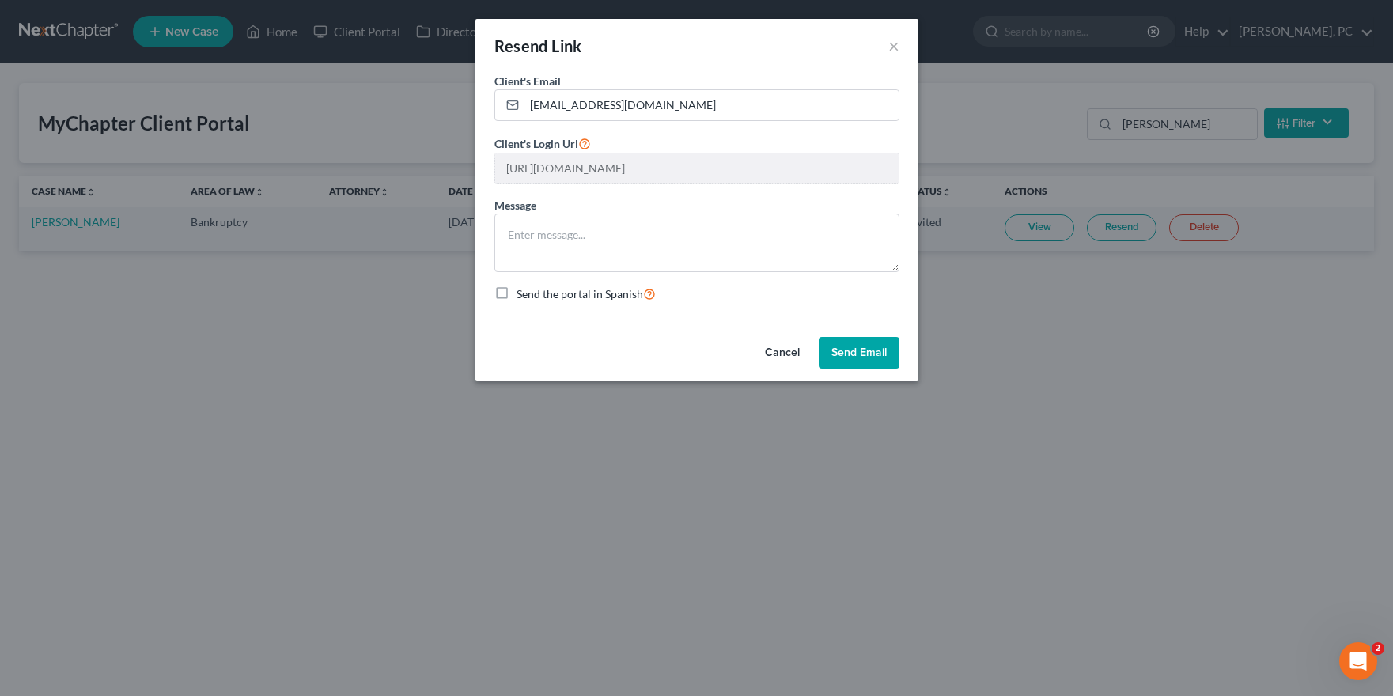
click at [855, 355] on button "Send Email" at bounding box center [859, 353] width 81 height 32
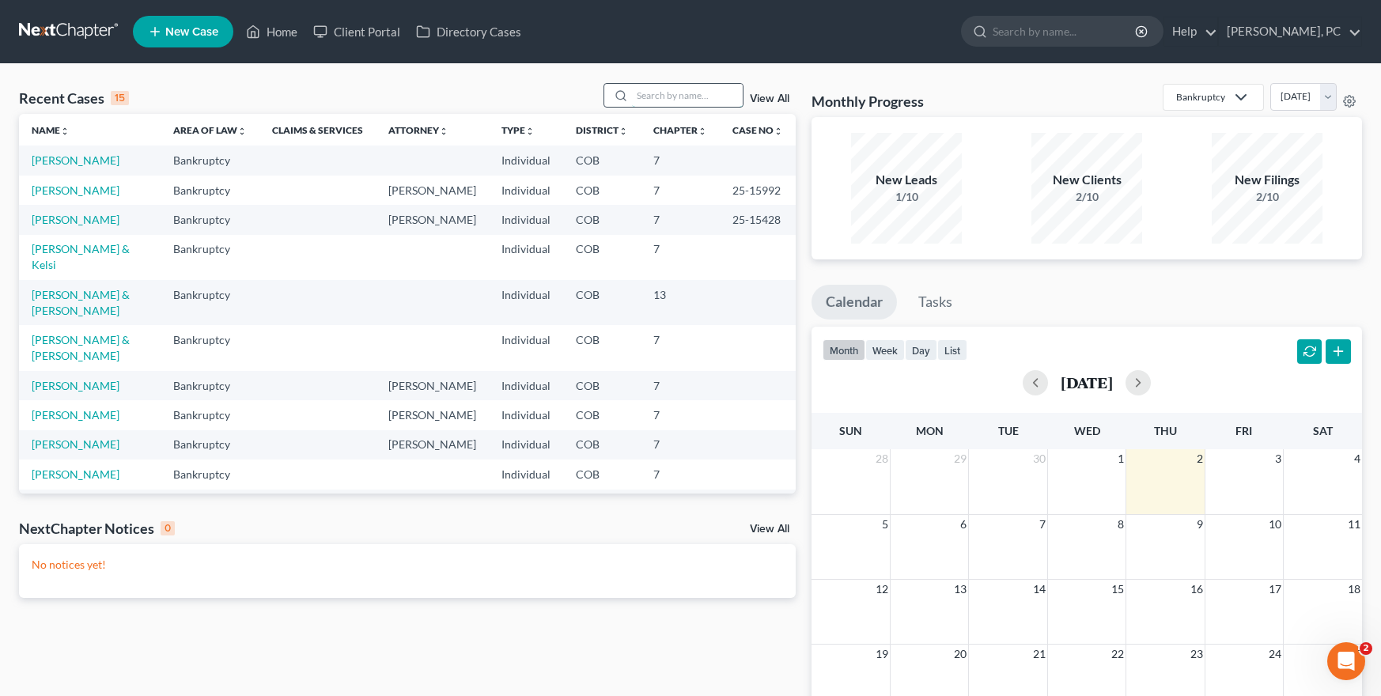
click at [665, 92] on input "search" at bounding box center [687, 95] width 111 height 23
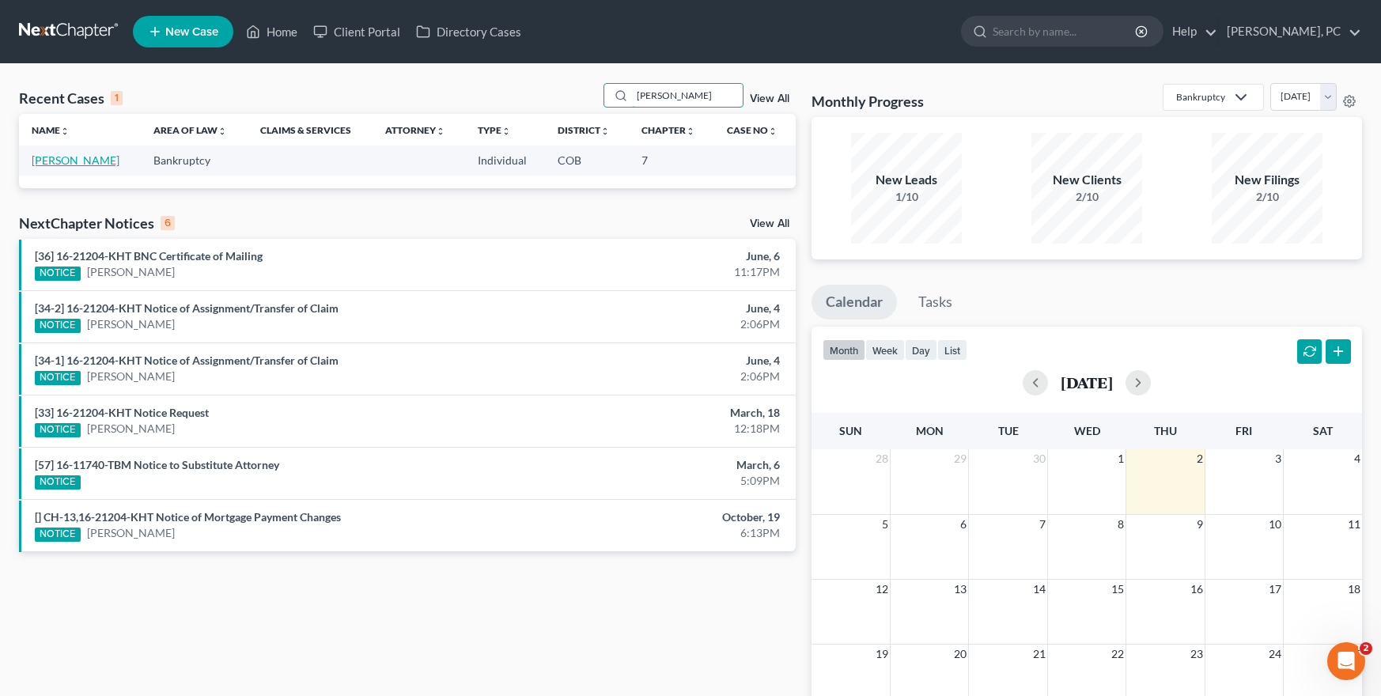
type input "[PERSON_NAME]"
click at [94, 155] on link "[PERSON_NAME]" at bounding box center [76, 159] width 88 height 13
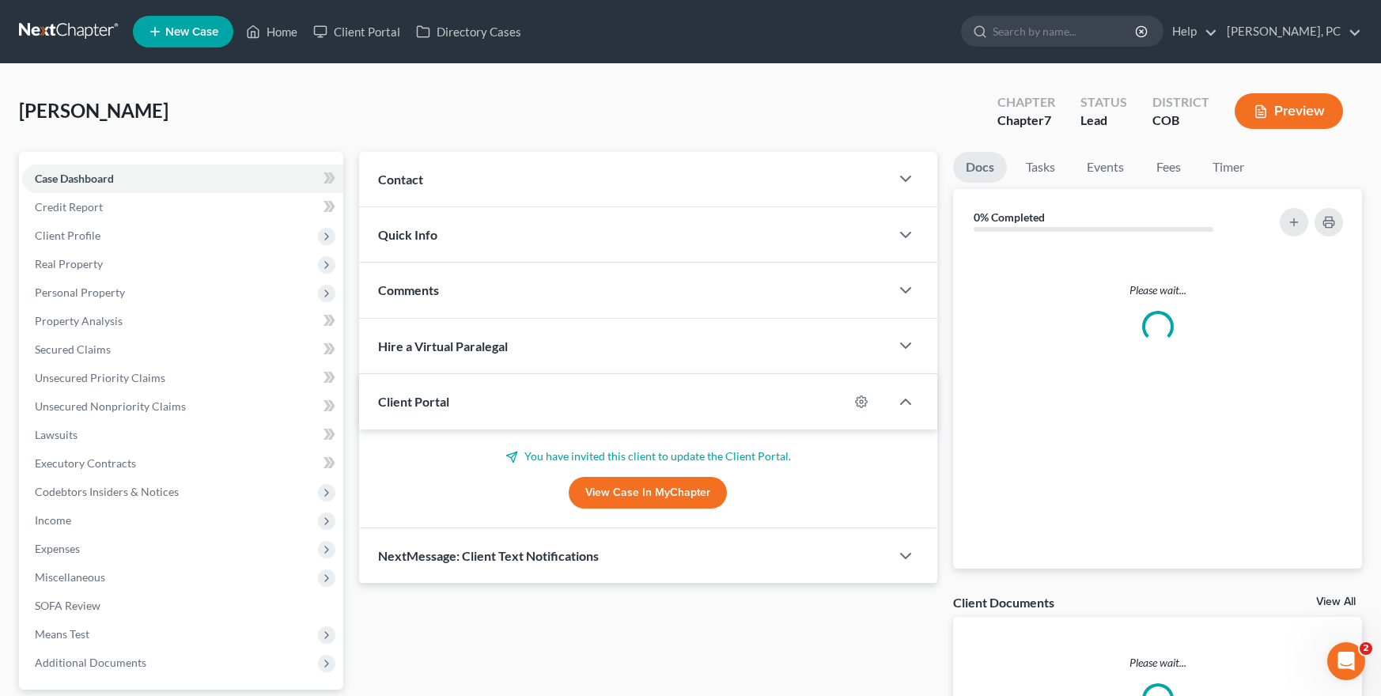
click at [616, 493] on link "View Case in MyChapter" at bounding box center [648, 493] width 158 height 32
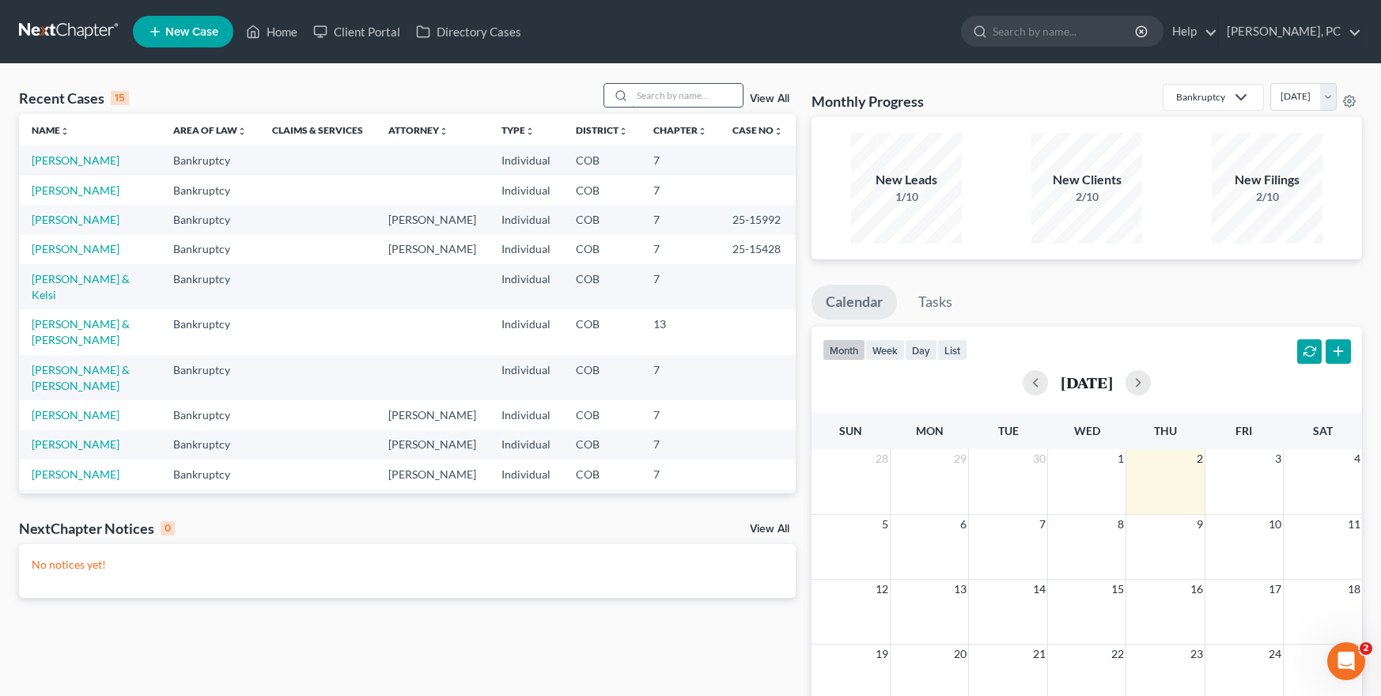
click at [654, 96] on input "search" at bounding box center [687, 95] width 111 height 23
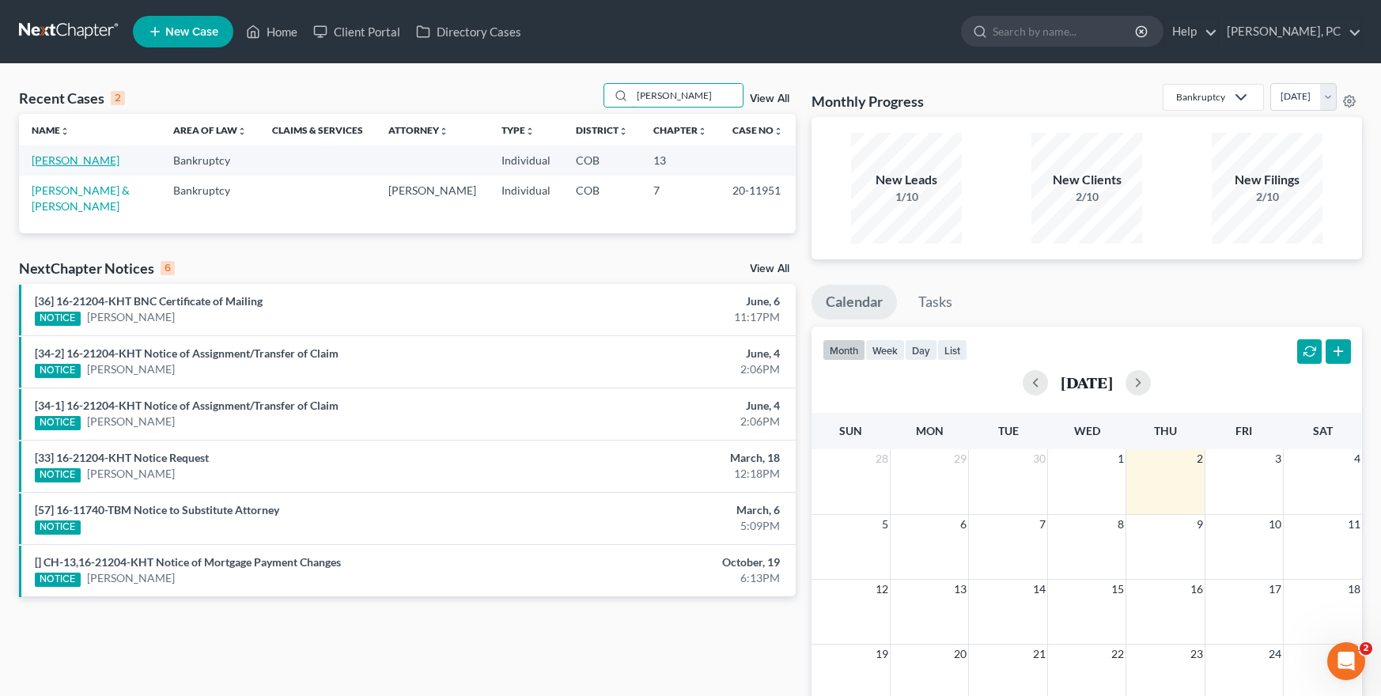
type input "[PERSON_NAME]"
click at [119, 161] on link "[PERSON_NAME]" at bounding box center [76, 159] width 88 height 13
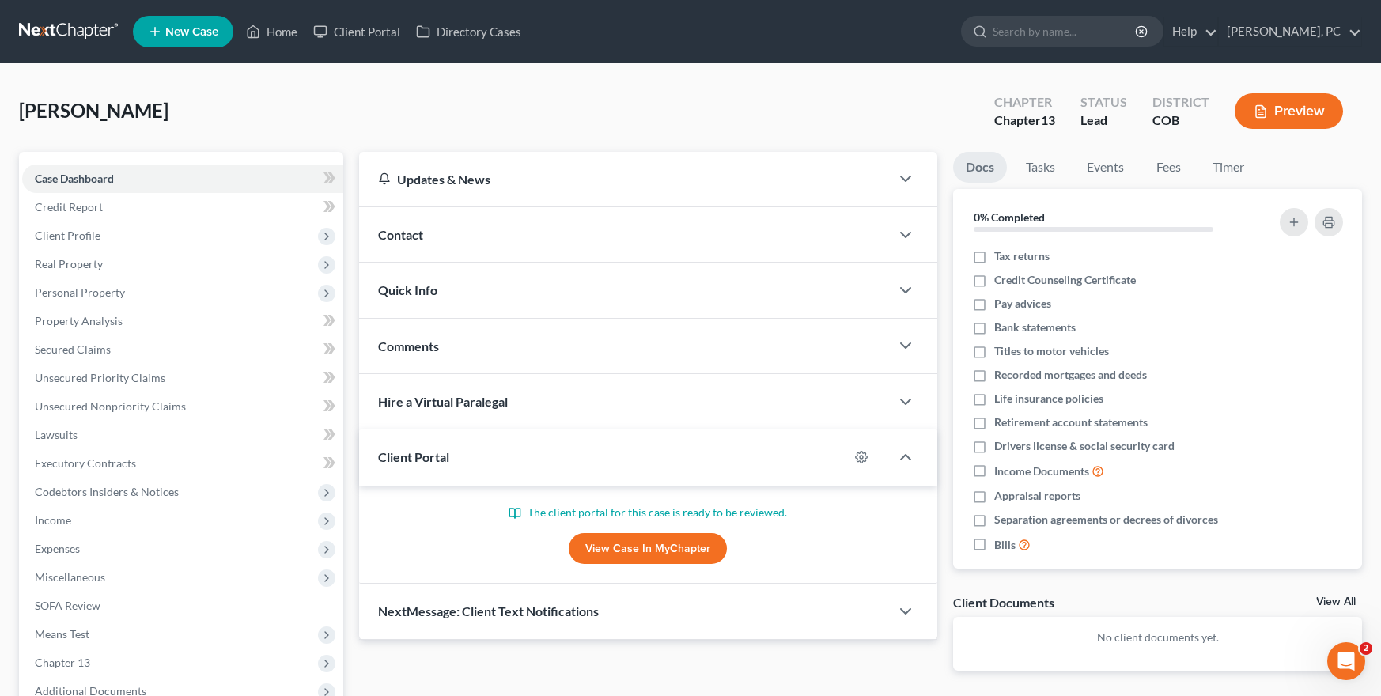
click at [602, 533] on link "View Case in MyChapter" at bounding box center [648, 549] width 158 height 32
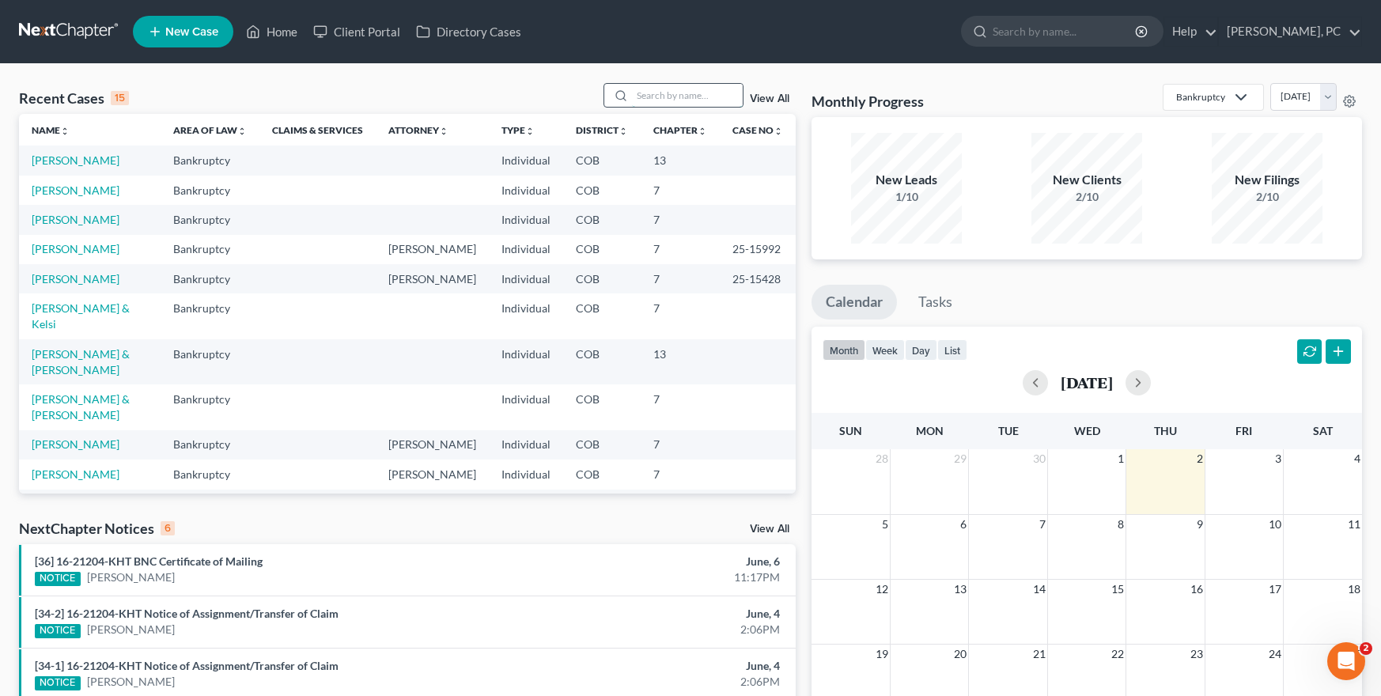
click at [649, 90] on input "search" at bounding box center [687, 95] width 111 height 23
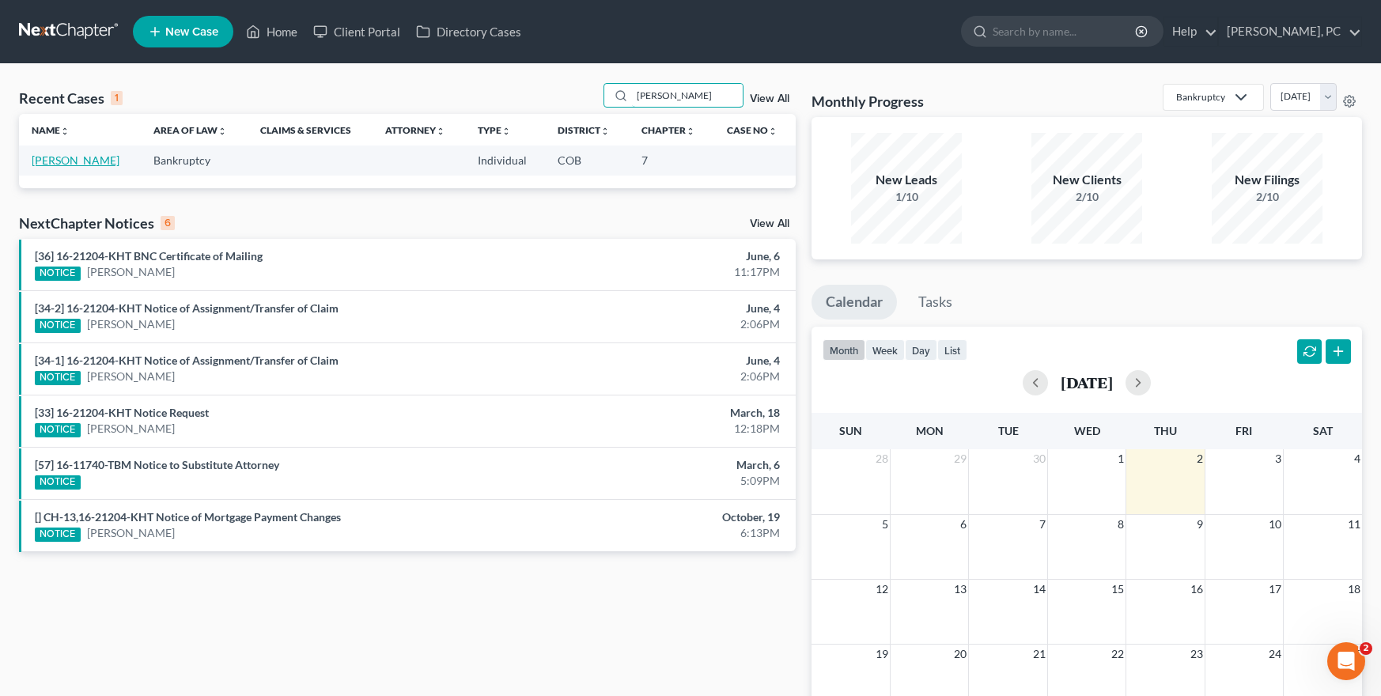
type input "[PERSON_NAME]"
click at [82, 157] on link "[PERSON_NAME]" at bounding box center [76, 159] width 88 height 13
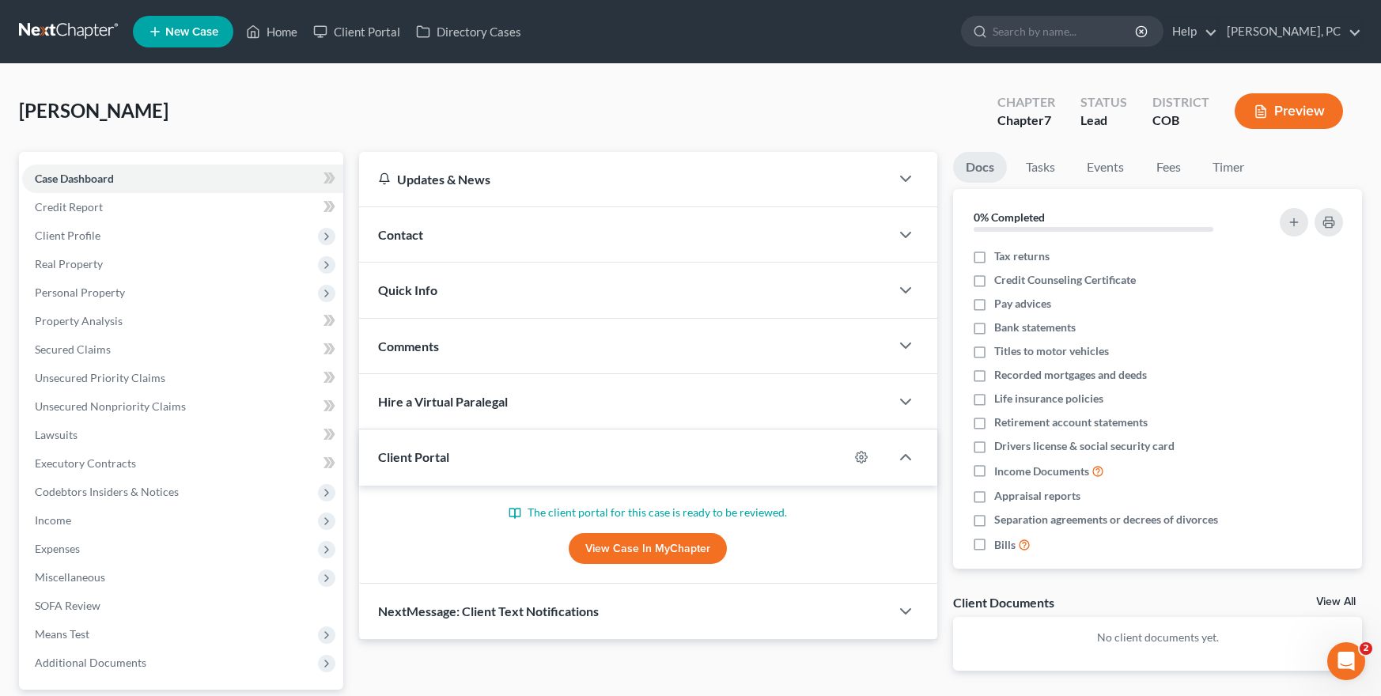
click at [611, 547] on link "View Case in MyChapter" at bounding box center [648, 549] width 158 height 32
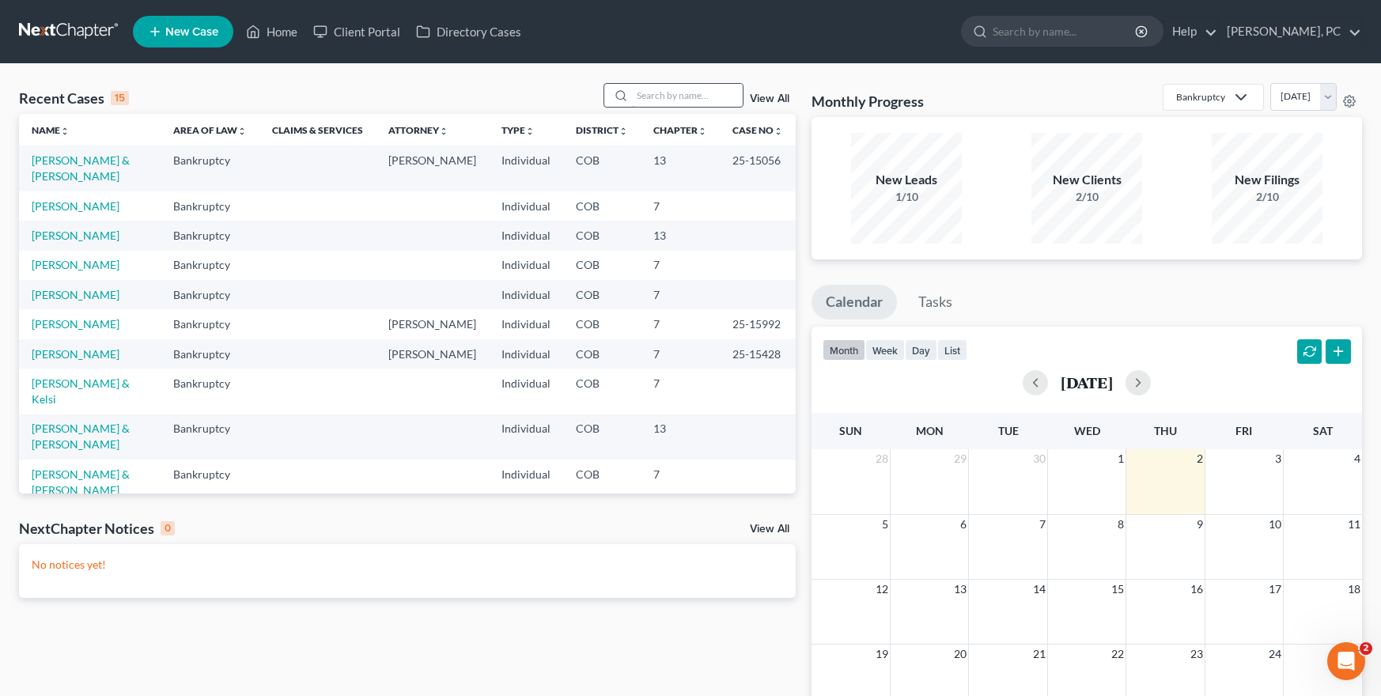
click at [691, 86] on input "search" at bounding box center [687, 95] width 111 height 23
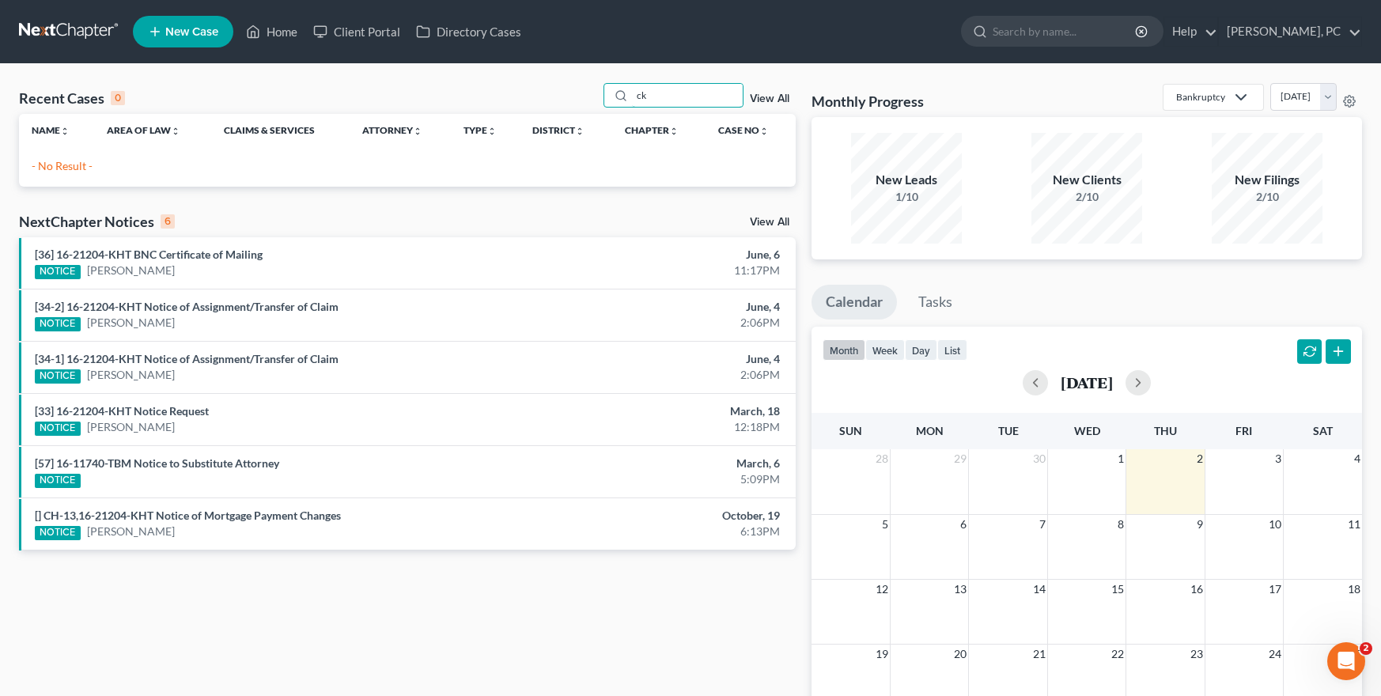
type input "k"
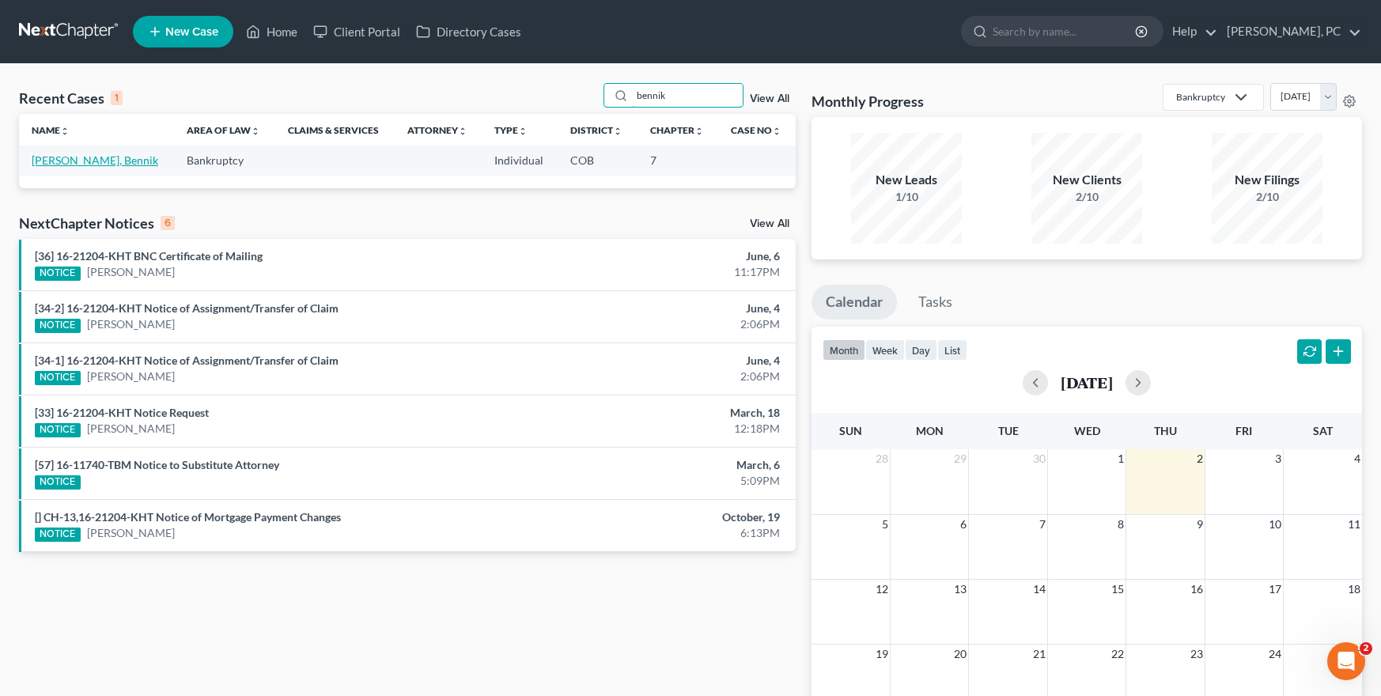
type input "bennik"
click at [110, 157] on link "[PERSON_NAME], Bennik" at bounding box center [95, 159] width 127 height 13
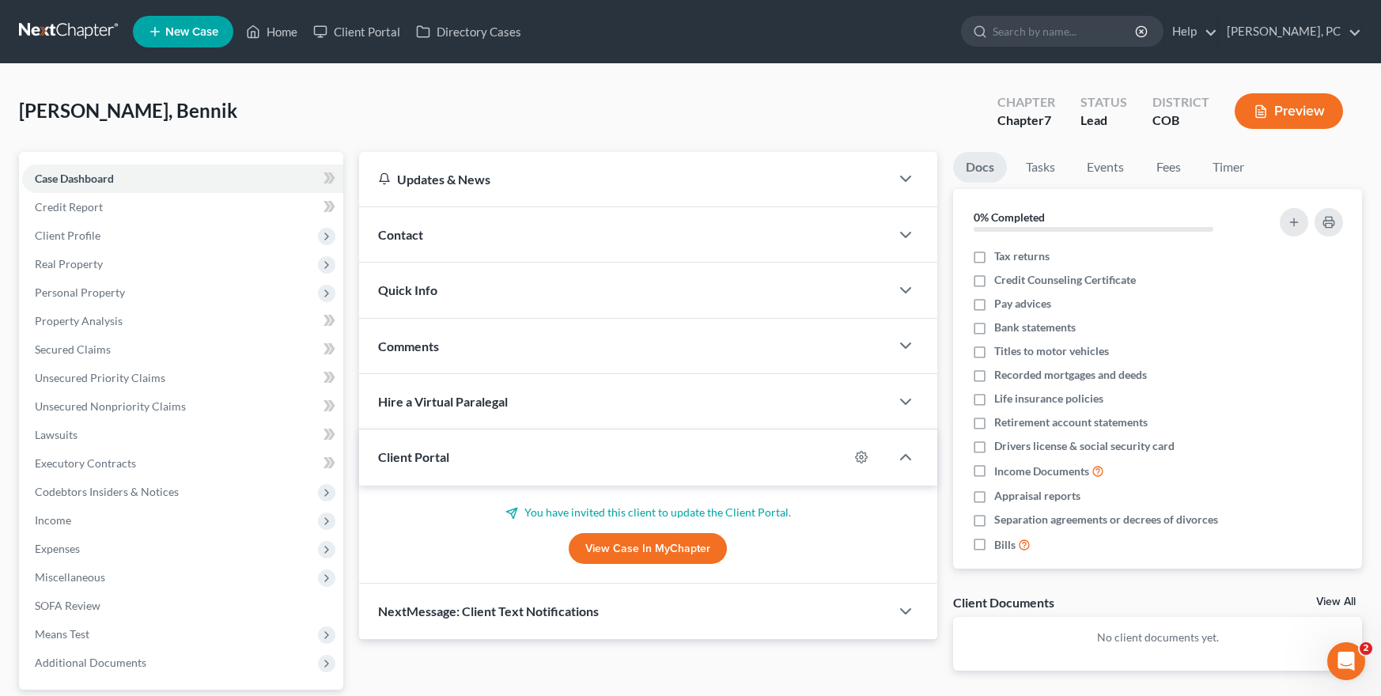
click at [619, 540] on link "View Case in MyChapter" at bounding box center [648, 549] width 158 height 32
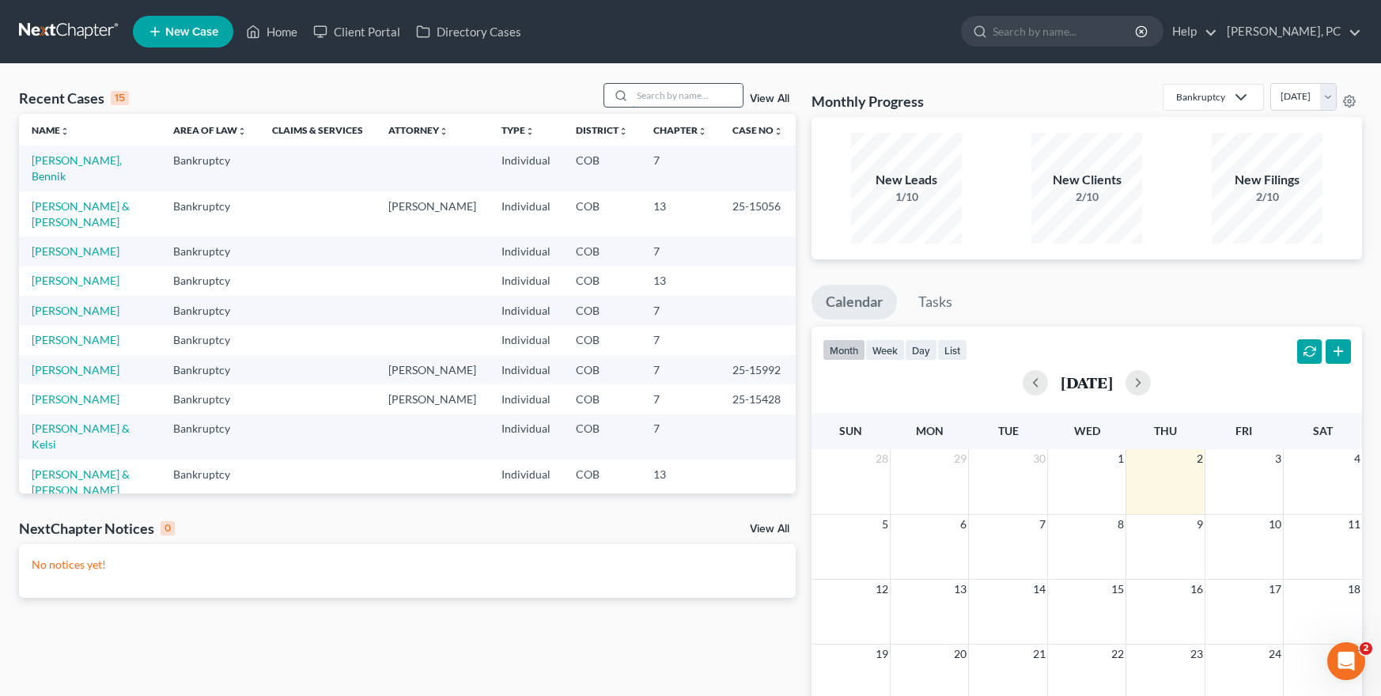
click at [657, 92] on input "search" at bounding box center [687, 95] width 111 height 23
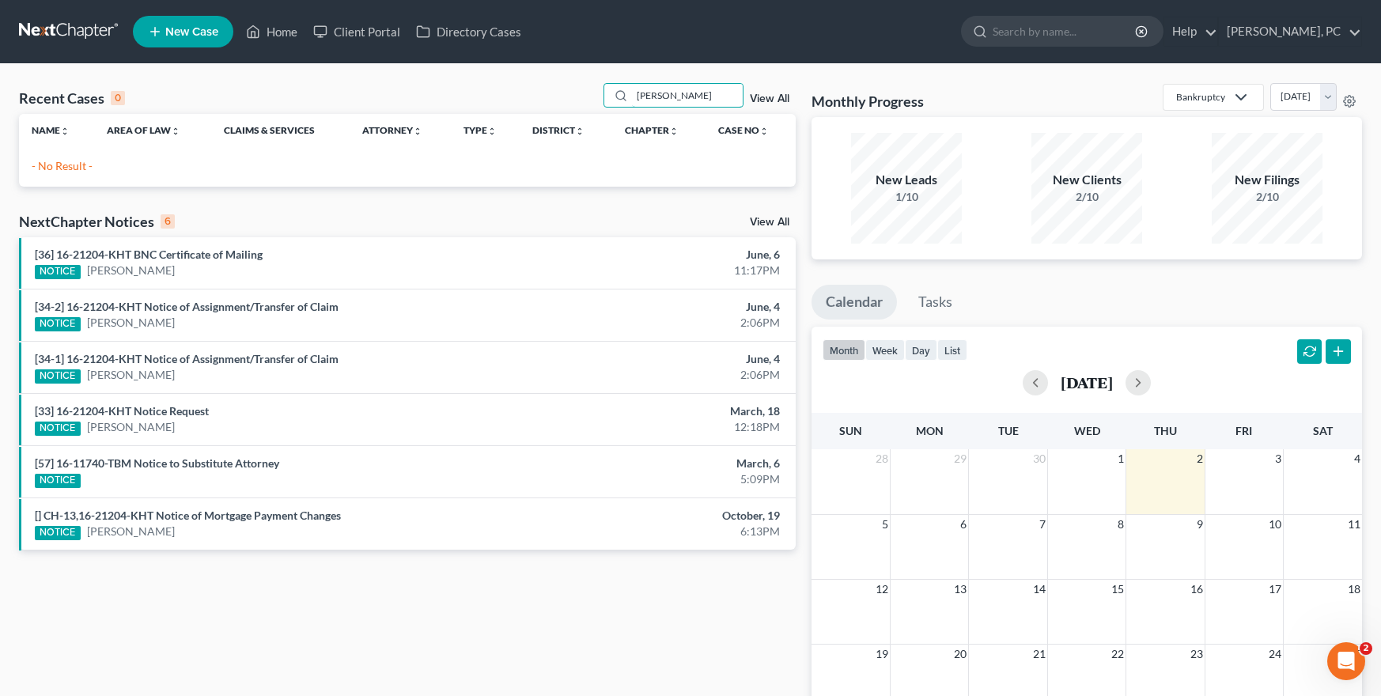
type input "erick schuerman"
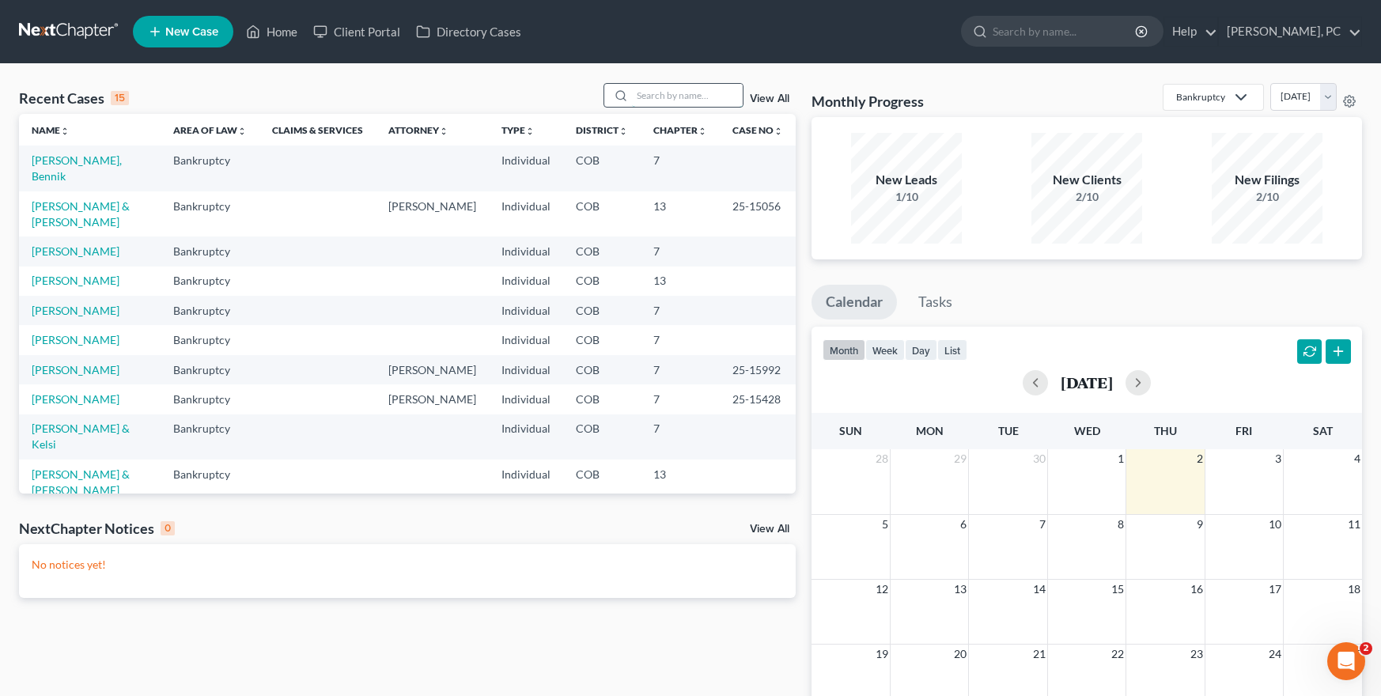
click at [678, 99] on input "search" at bounding box center [687, 95] width 111 height 23
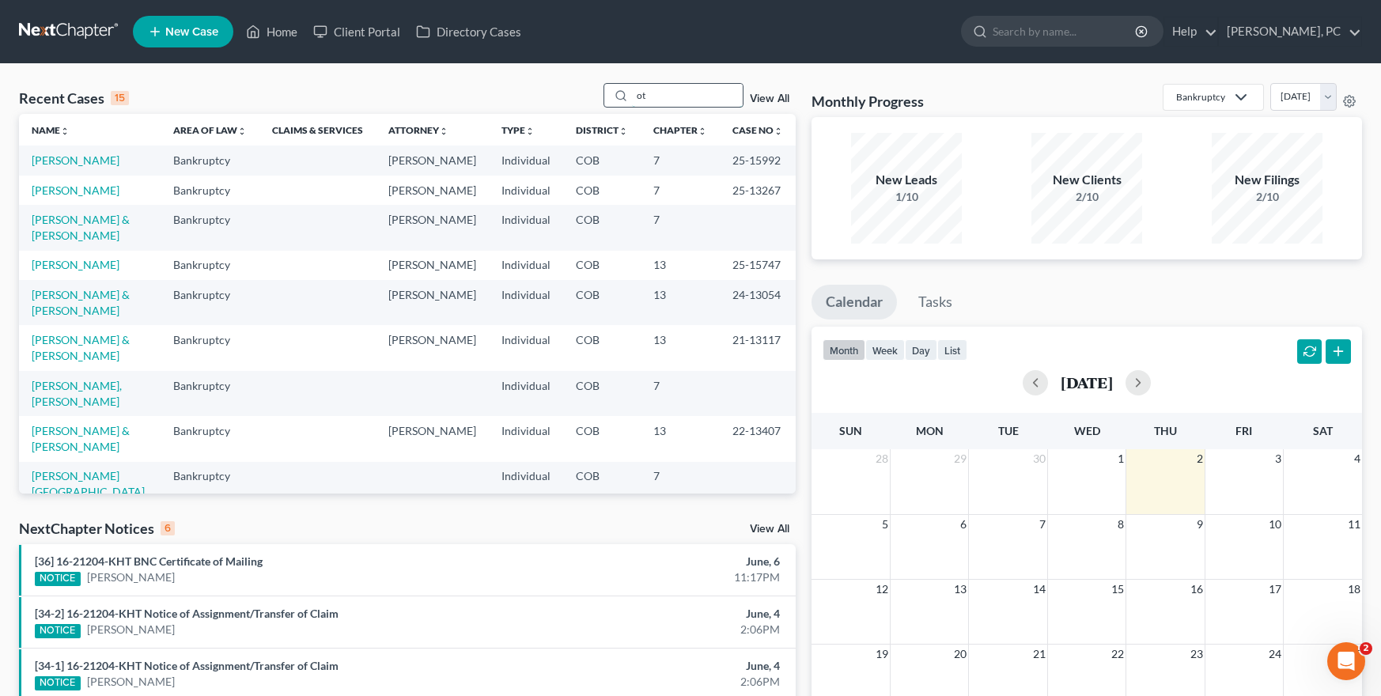
type input "t"
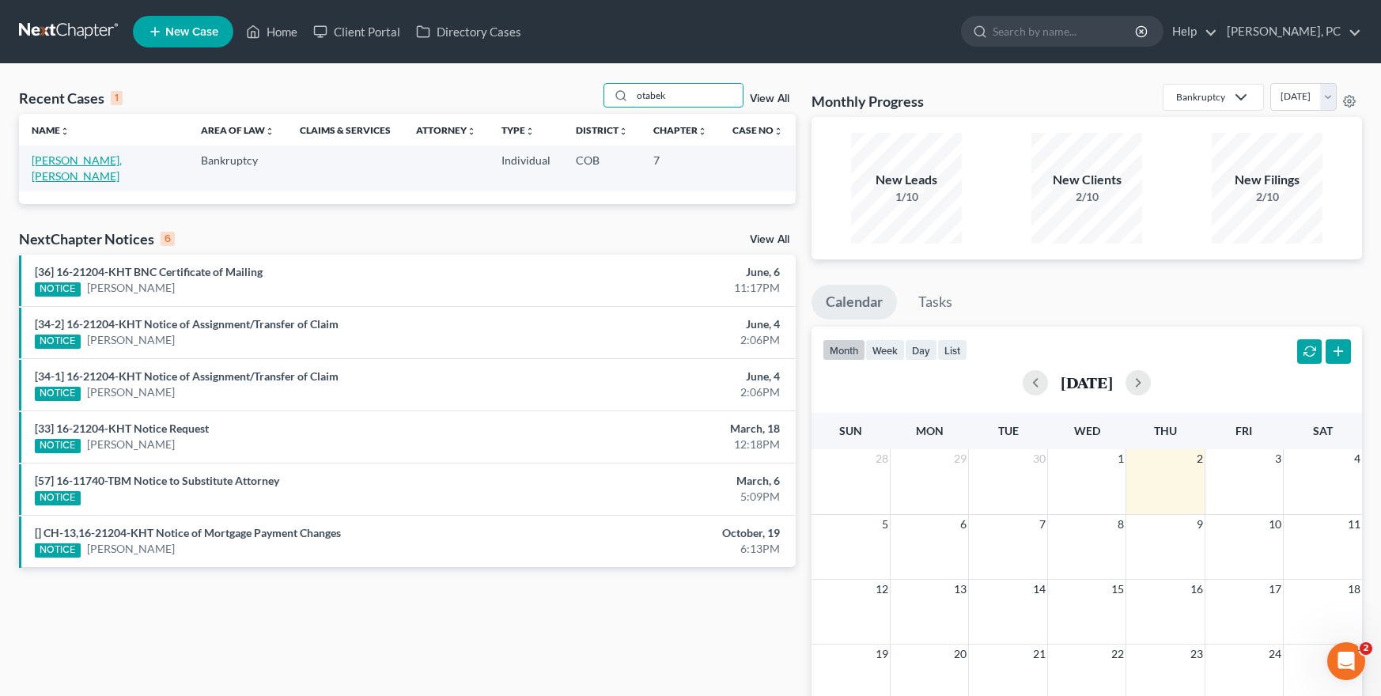
type input "otabek"
click at [119, 161] on link "[PERSON_NAME], [PERSON_NAME]" at bounding box center [77, 167] width 90 height 29
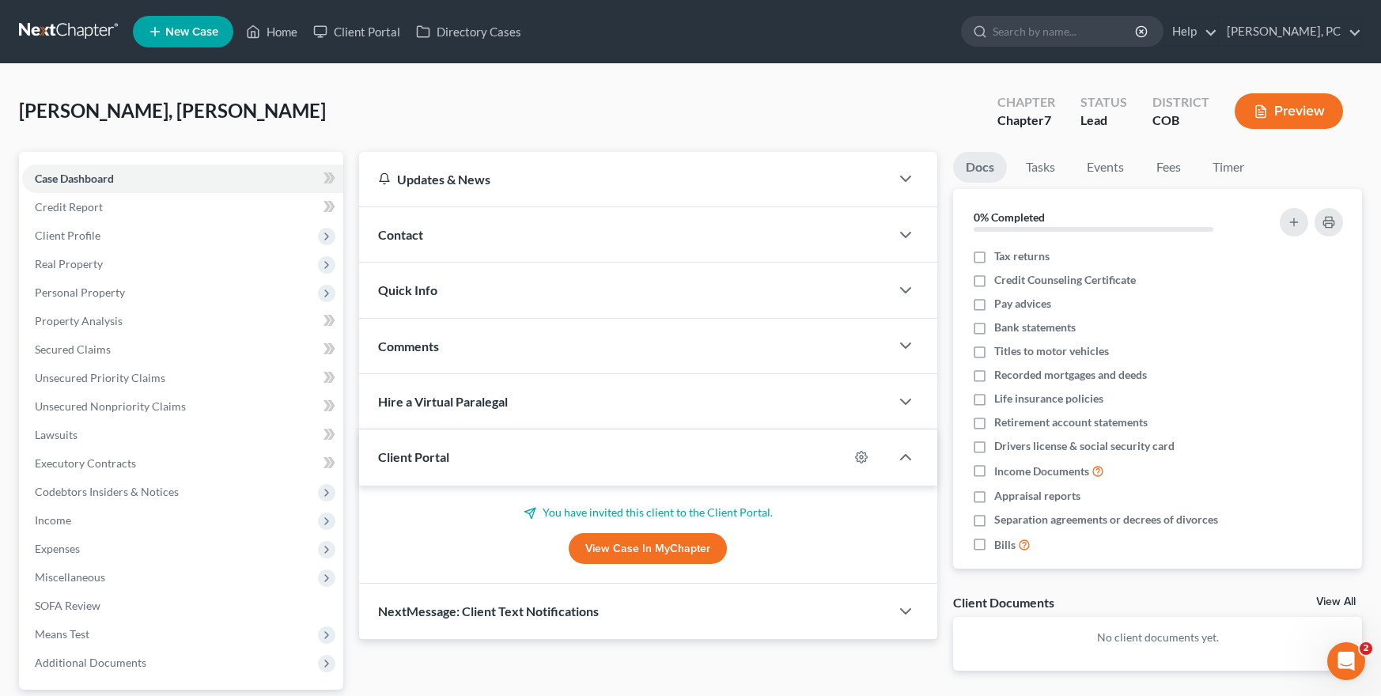
click at [618, 543] on link "View Case in MyChapter" at bounding box center [648, 549] width 158 height 32
click at [413, 349] on span "Comments" at bounding box center [408, 346] width 61 height 15
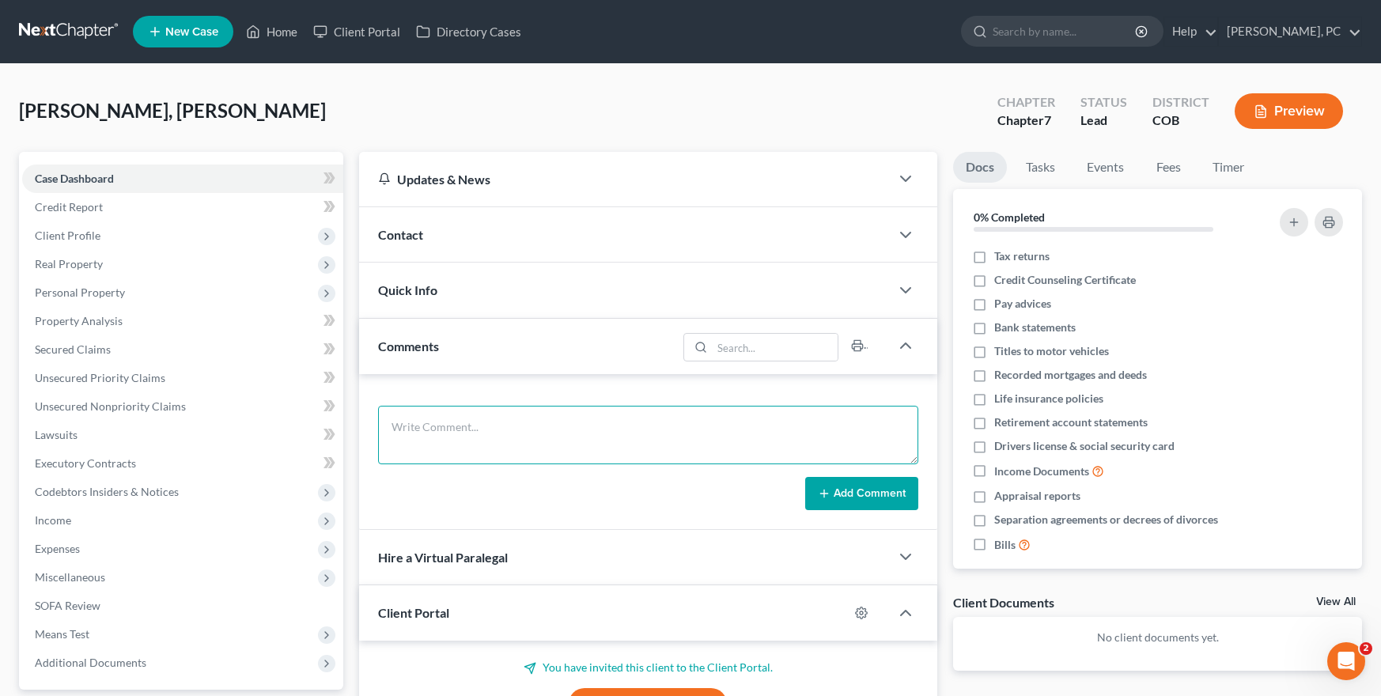
click at [427, 433] on textarea at bounding box center [648, 435] width 541 height 59
type textarea "CLOSED FILE"
click at [866, 495] on button "Add Comment" at bounding box center [861, 493] width 113 height 33
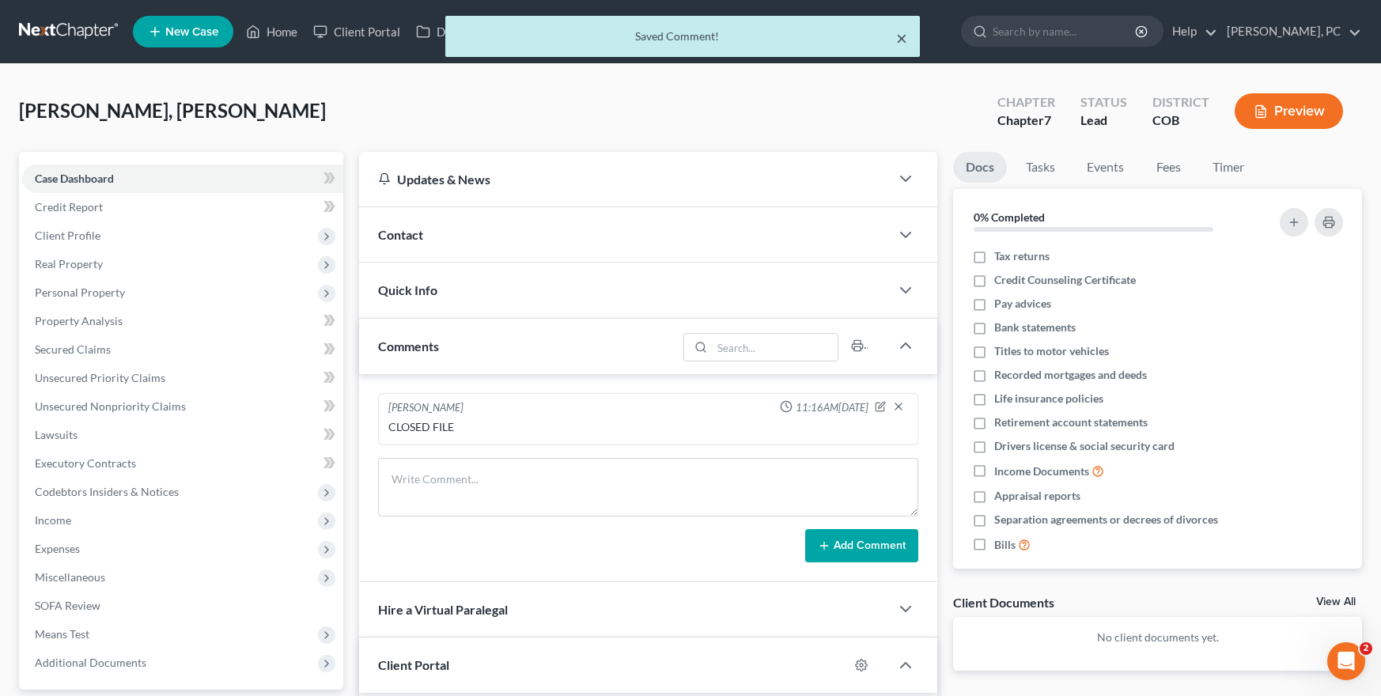
click at [903, 34] on button "×" at bounding box center [901, 37] width 11 height 19
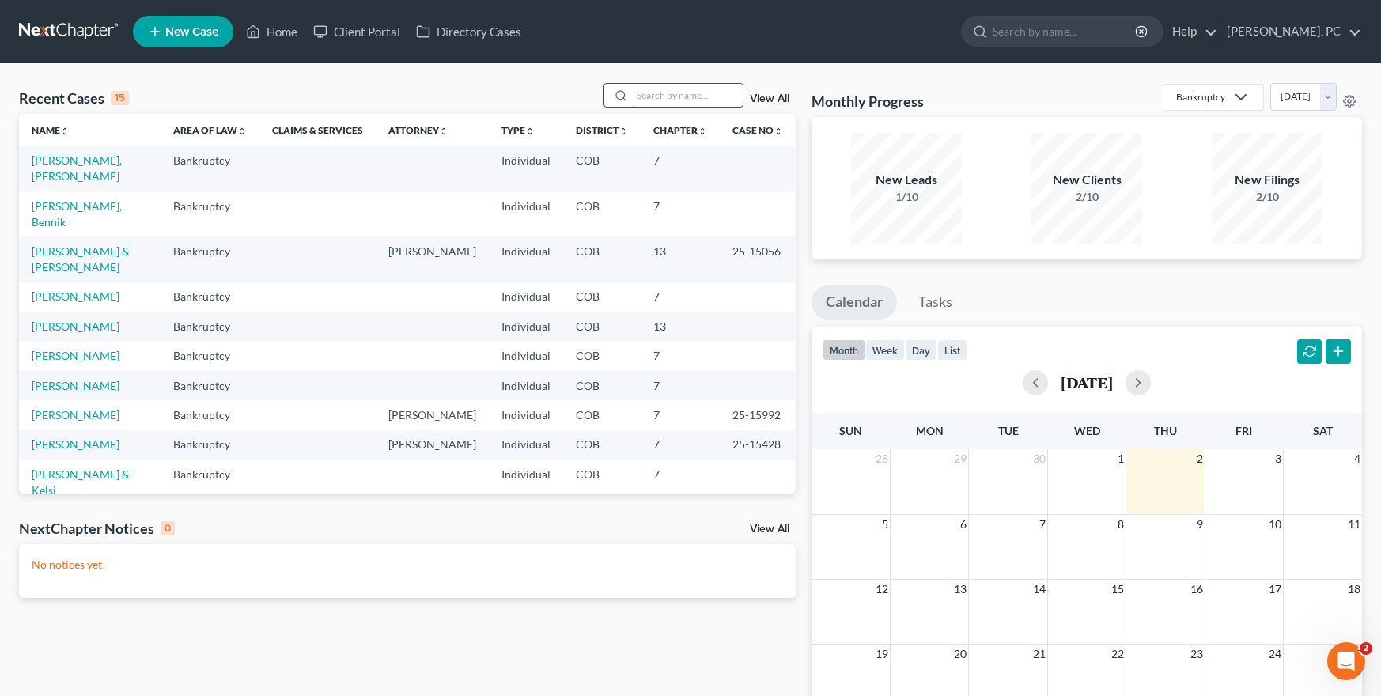
click at [651, 93] on input "search" at bounding box center [687, 95] width 111 height 23
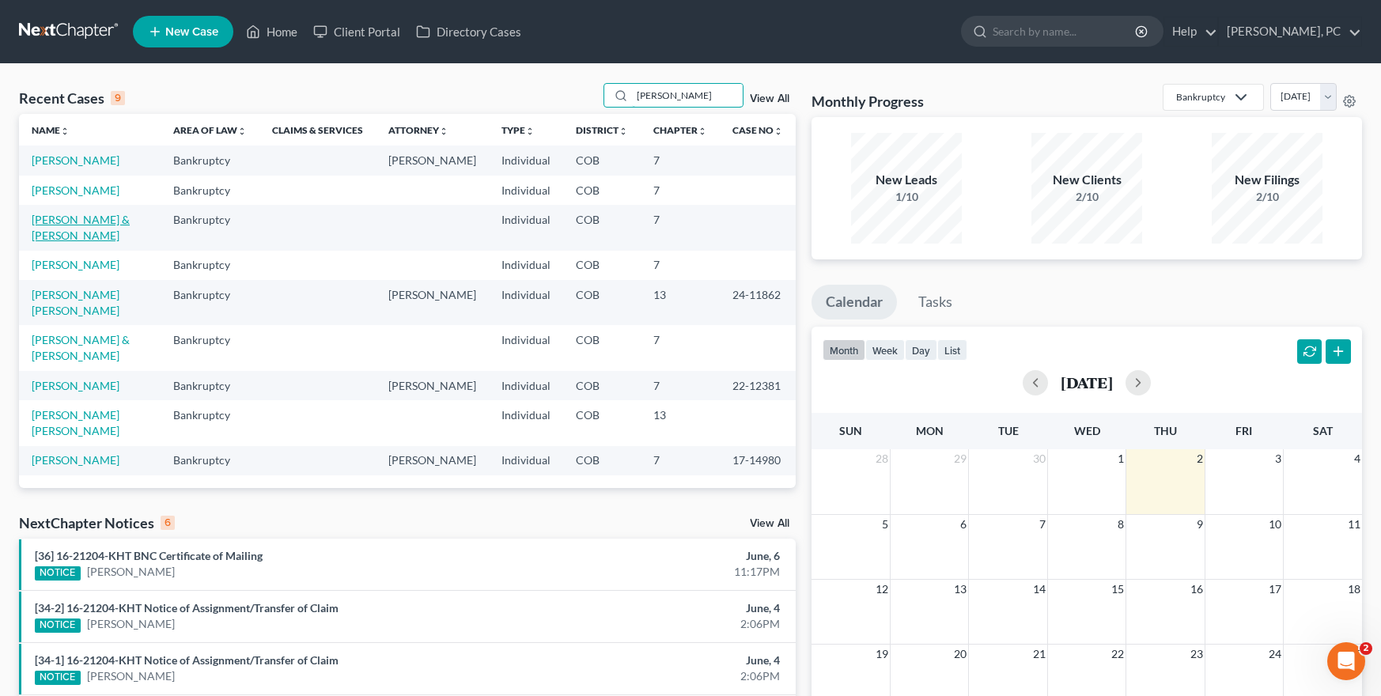
type input "[PERSON_NAME]"
click at [130, 220] on link "[PERSON_NAME] & [PERSON_NAME]" at bounding box center [81, 227] width 98 height 29
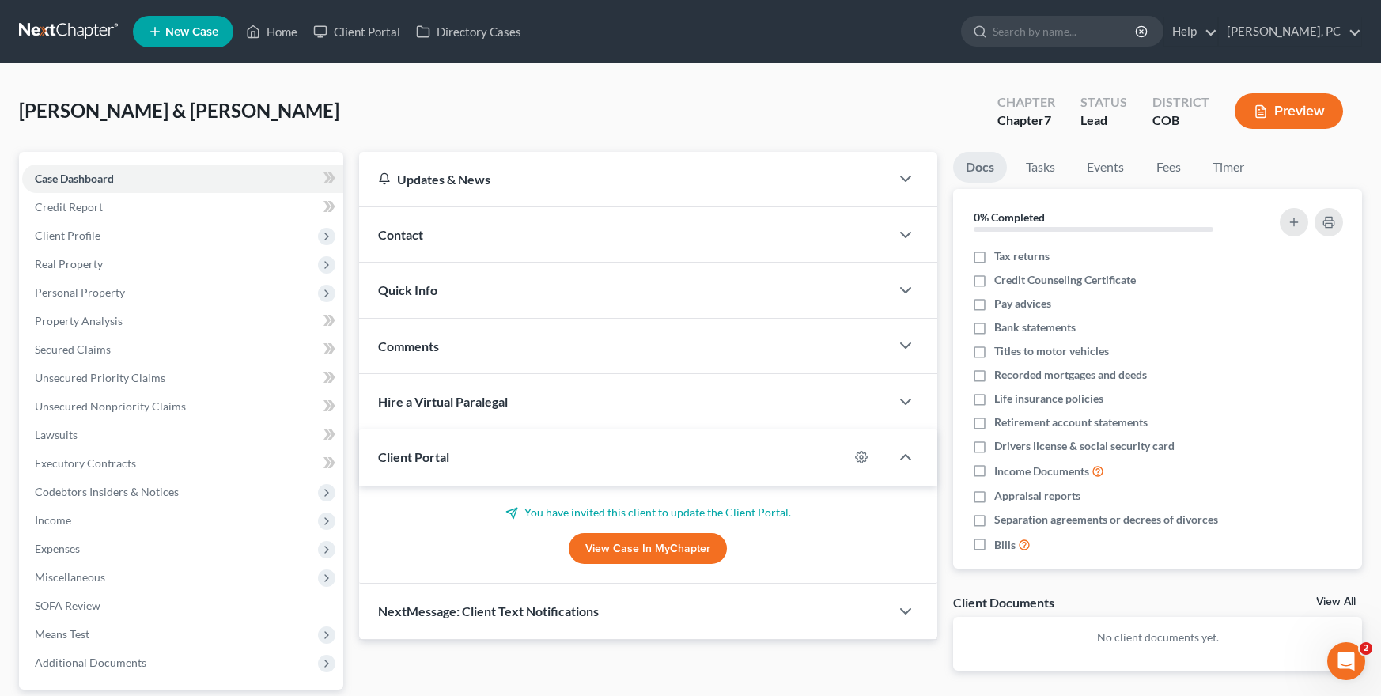
click at [626, 547] on link "View Case in MyChapter" at bounding box center [648, 549] width 158 height 32
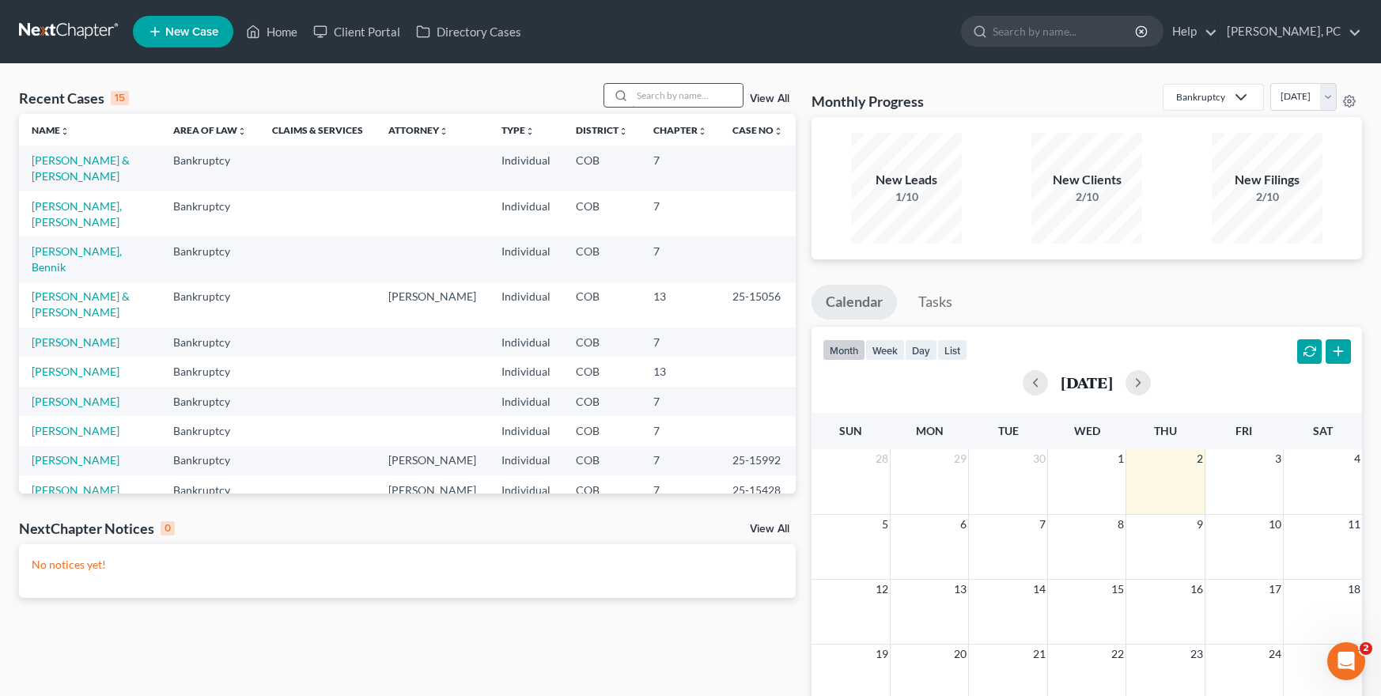
click at [664, 104] on input "search" at bounding box center [687, 95] width 111 height 23
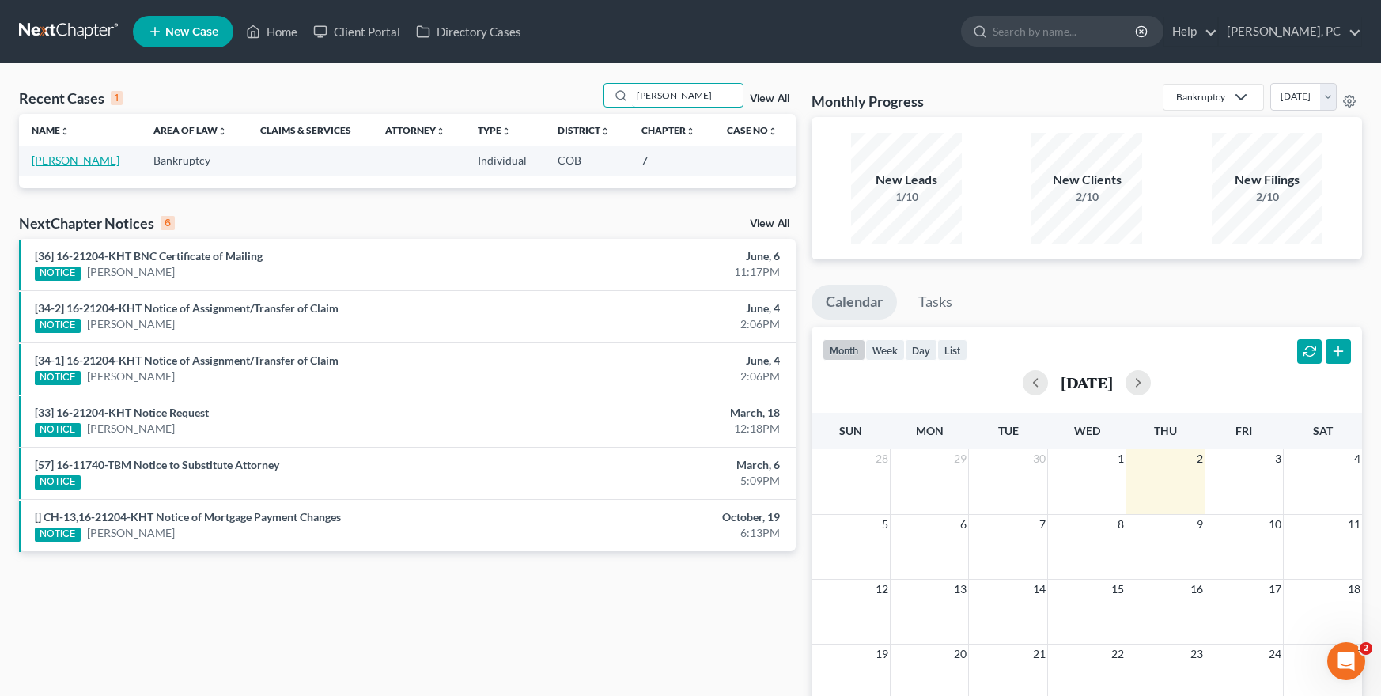
type input "[PERSON_NAME]"
click at [89, 160] on link "[PERSON_NAME]" at bounding box center [76, 159] width 88 height 13
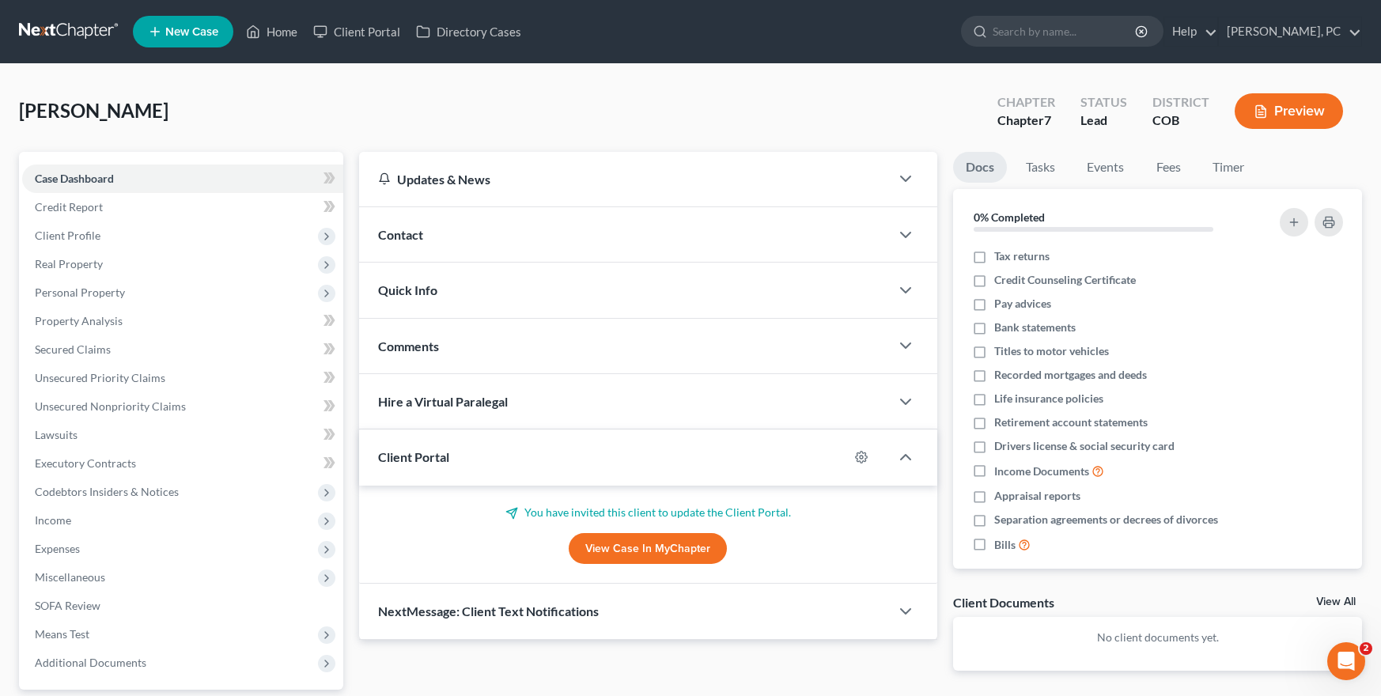
click at [600, 547] on link "View Case in MyChapter" at bounding box center [648, 549] width 158 height 32
click at [601, 559] on link "View Case in MyChapter" at bounding box center [648, 549] width 158 height 32
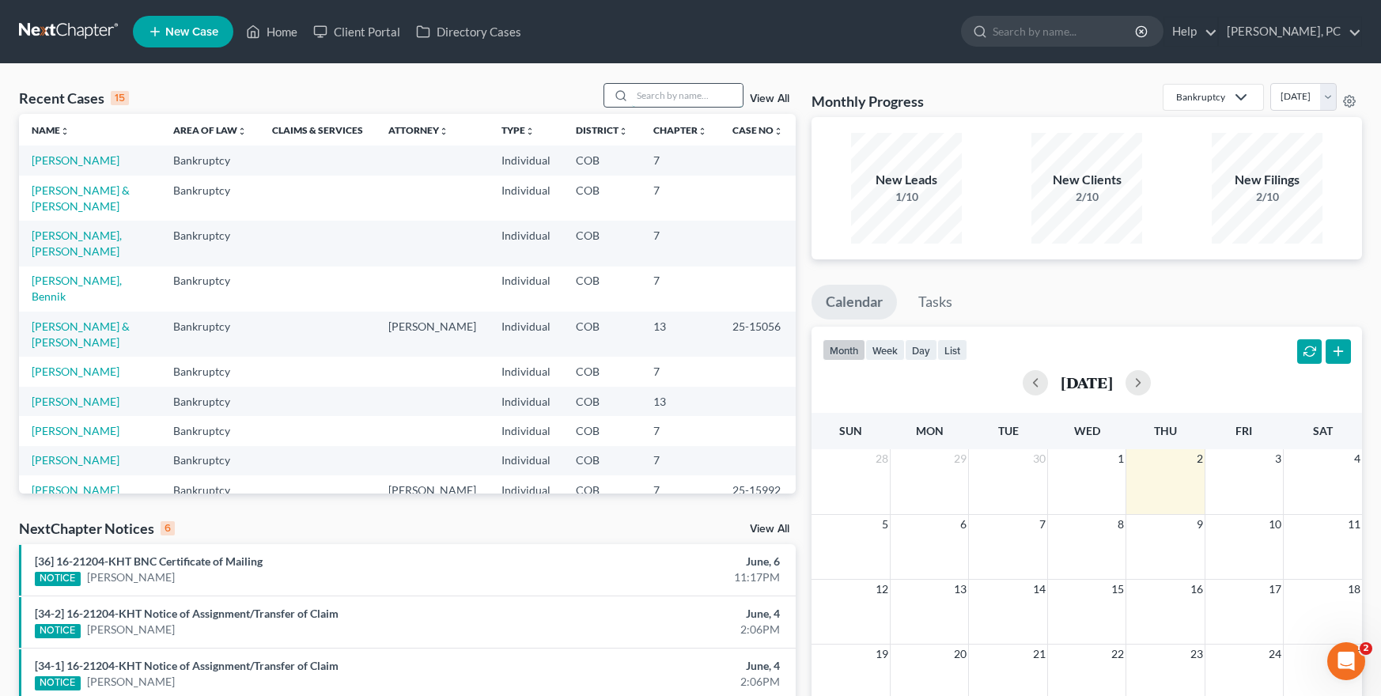
click at [649, 97] on input "search" at bounding box center [687, 95] width 111 height 23
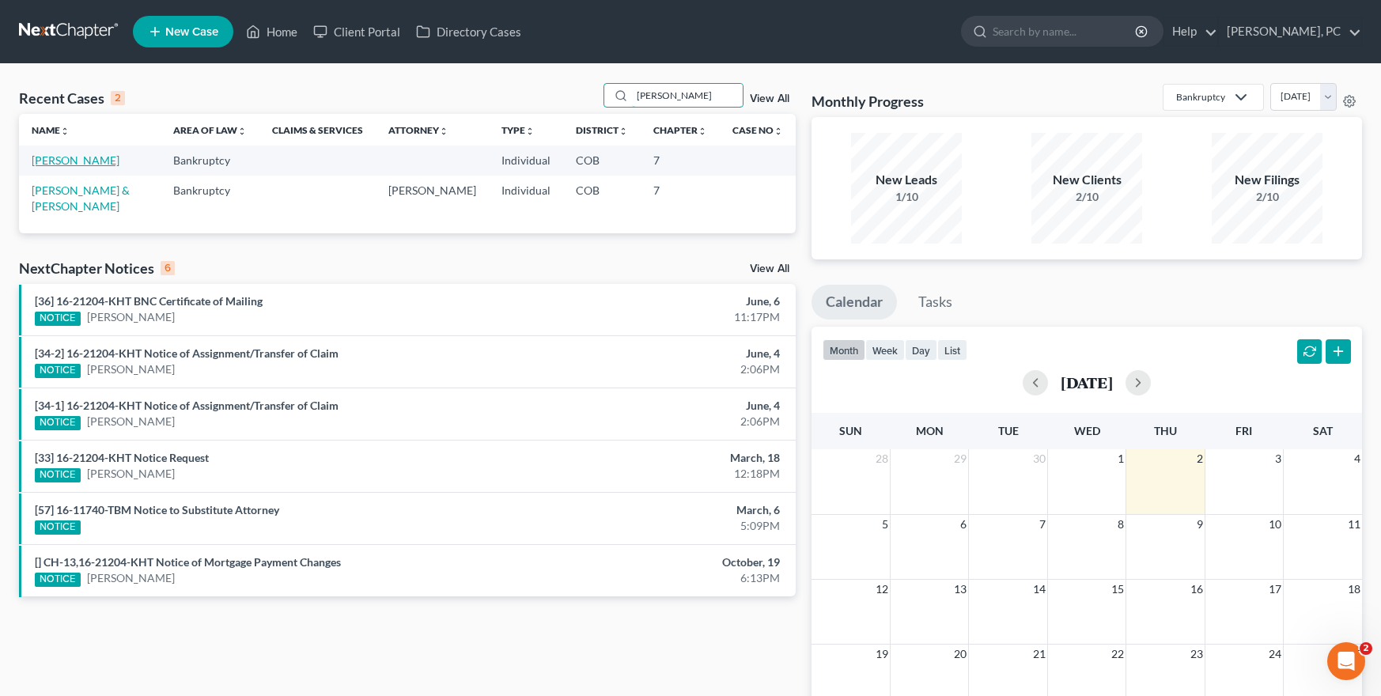
type input "[PERSON_NAME]"
click at [85, 158] on link "[PERSON_NAME]" at bounding box center [76, 159] width 88 height 13
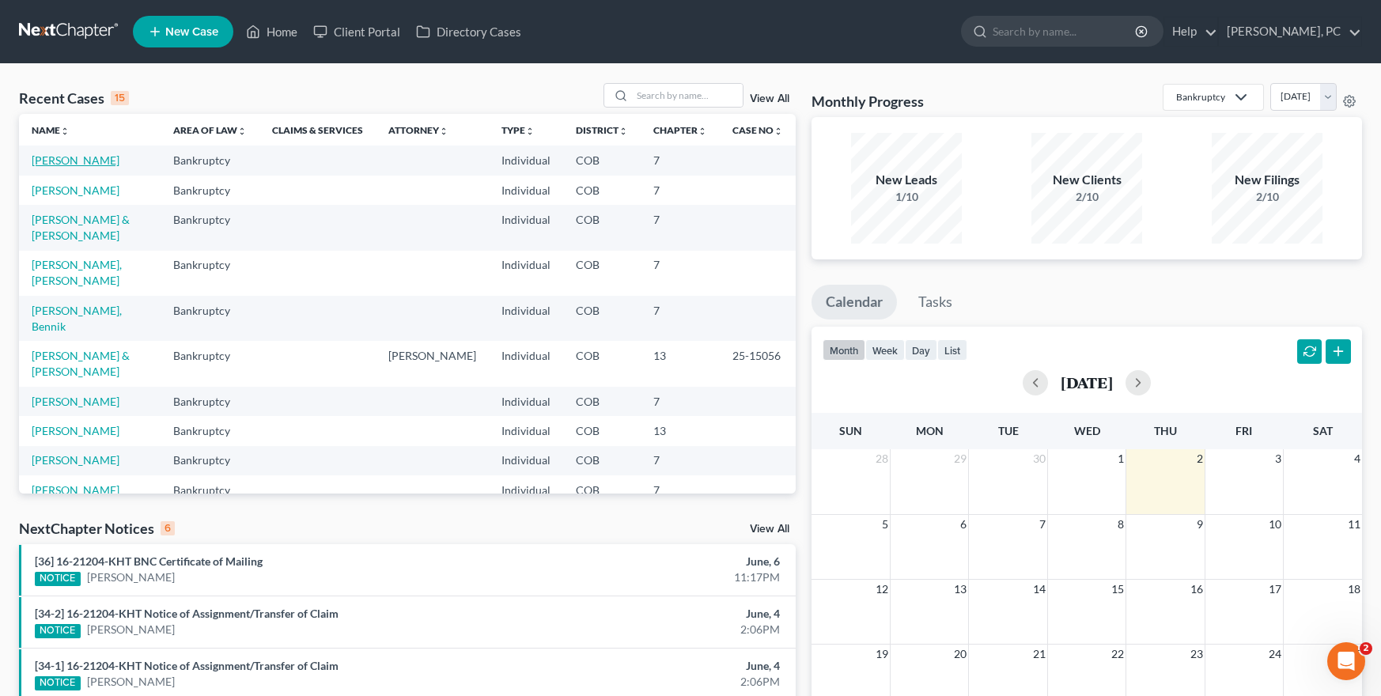
click at [70, 157] on link "[PERSON_NAME]" at bounding box center [76, 159] width 88 height 13
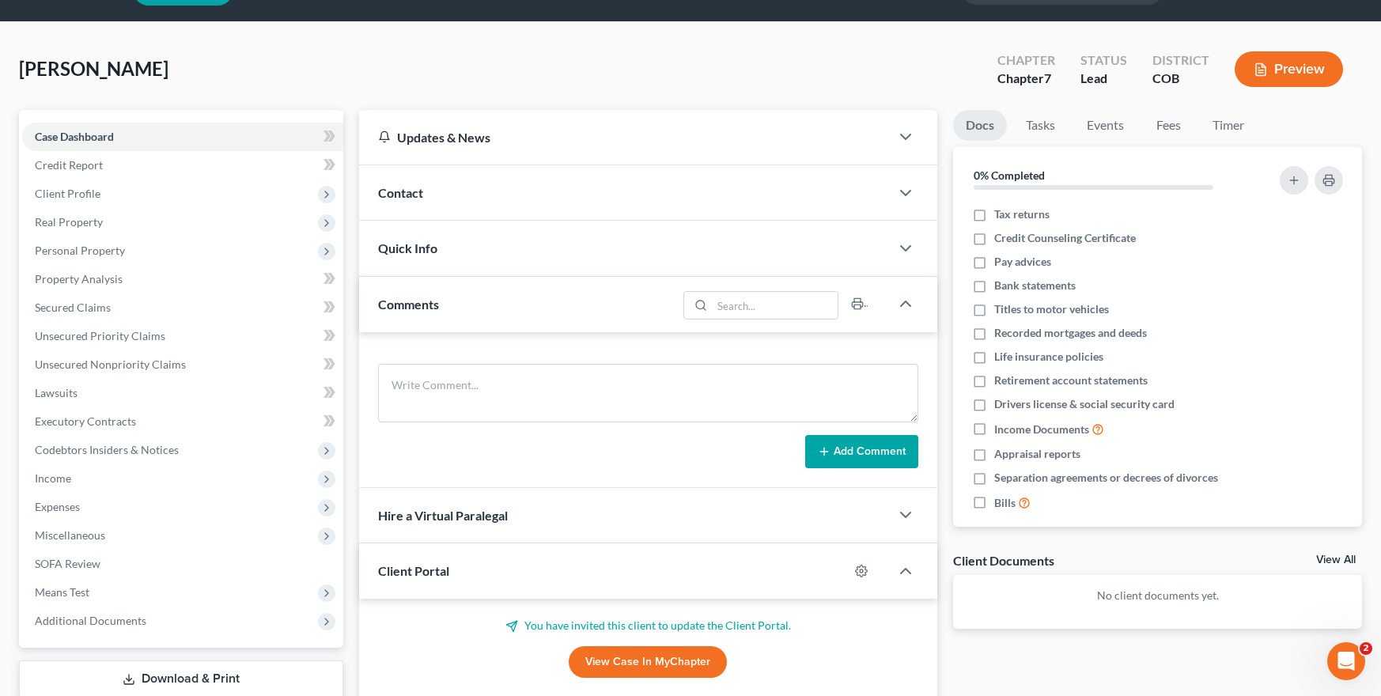
scroll to position [79, 0]
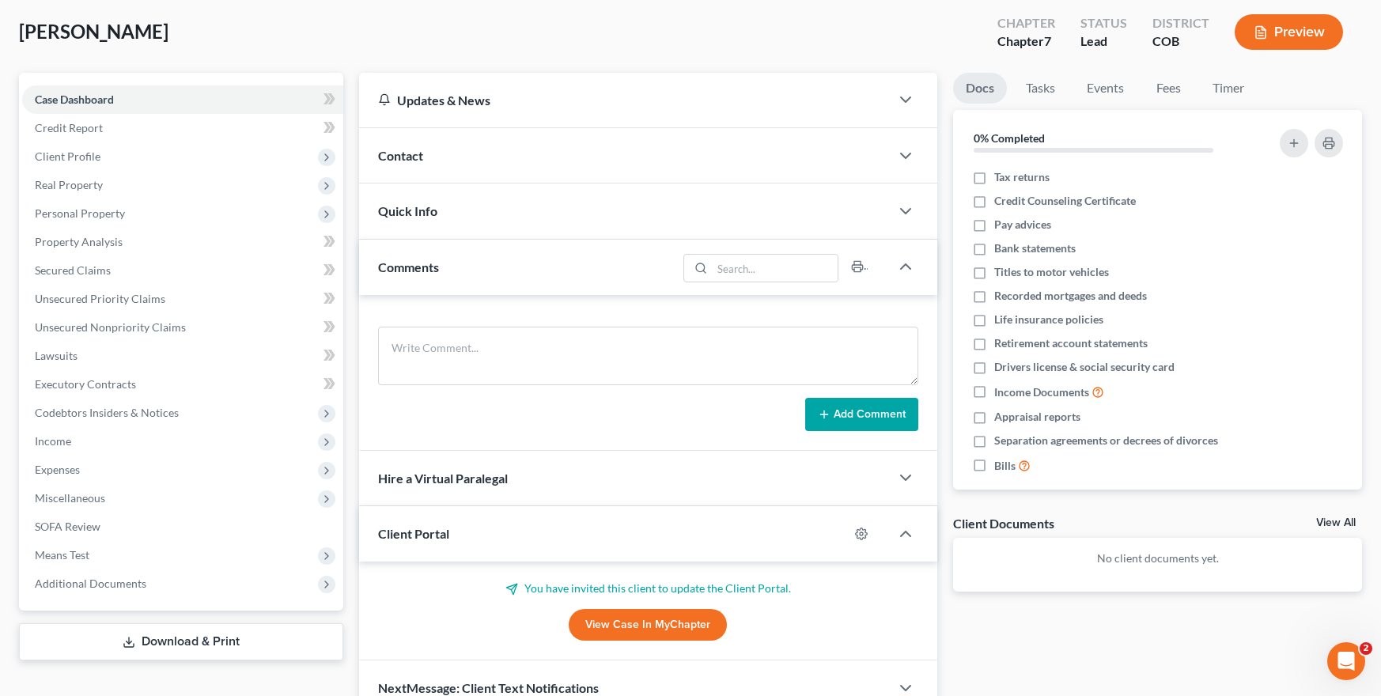
click at [631, 624] on link "View Case in MyChapter" at bounding box center [648, 625] width 158 height 32
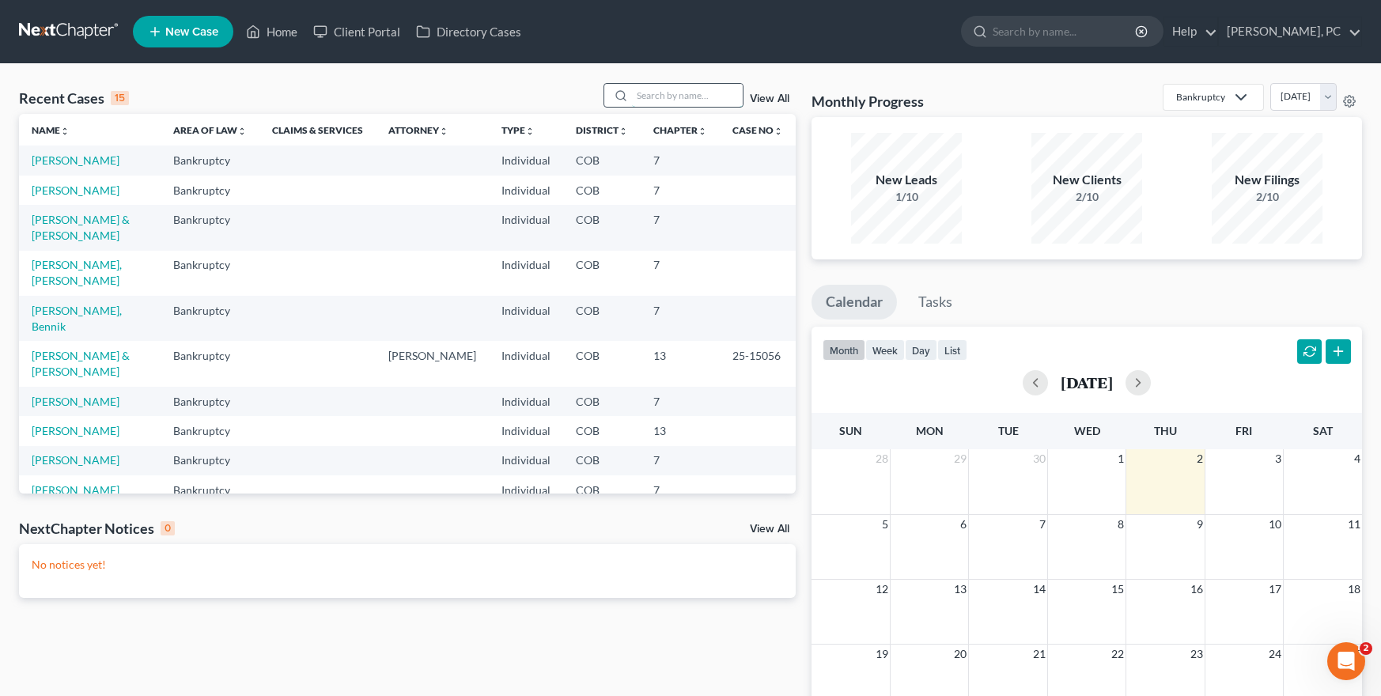
click at [652, 97] on input "search" at bounding box center [687, 95] width 111 height 23
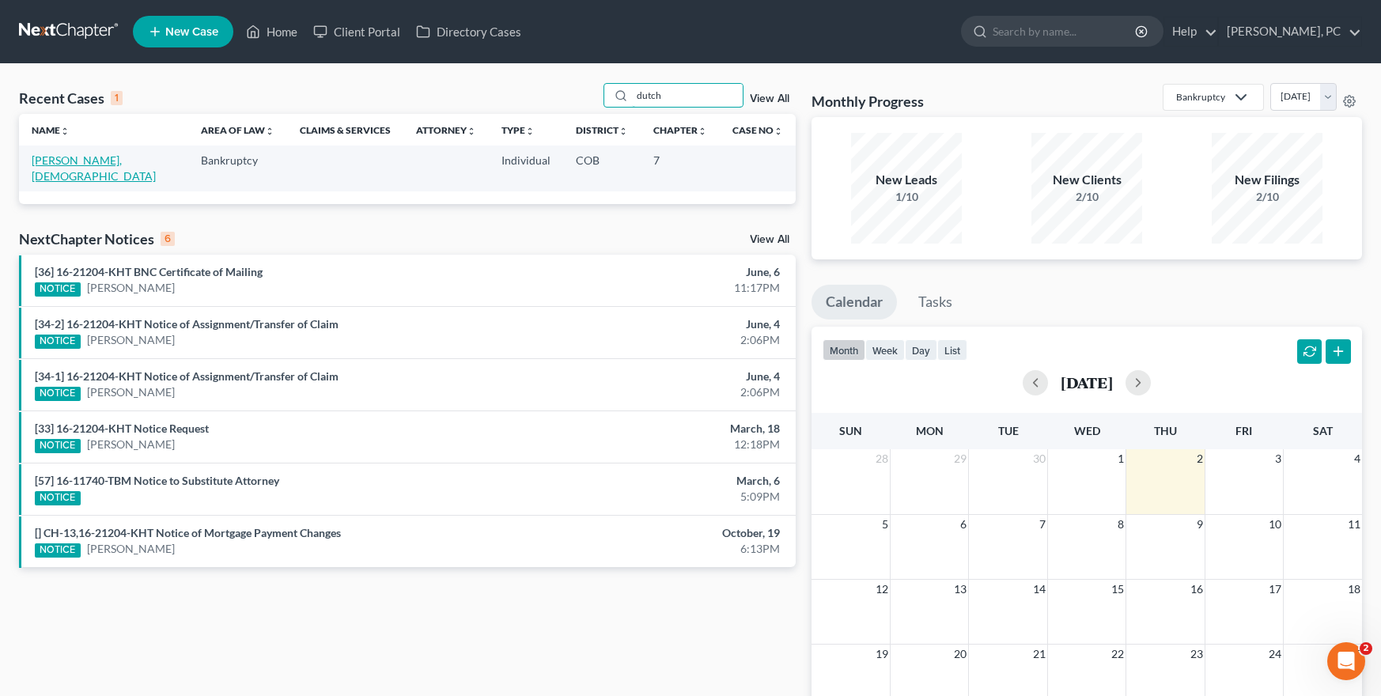
type input "dutch"
click at [70, 155] on link "[PERSON_NAME], [DEMOGRAPHIC_DATA]" at bounding box center [94, 167] width 124 height 29
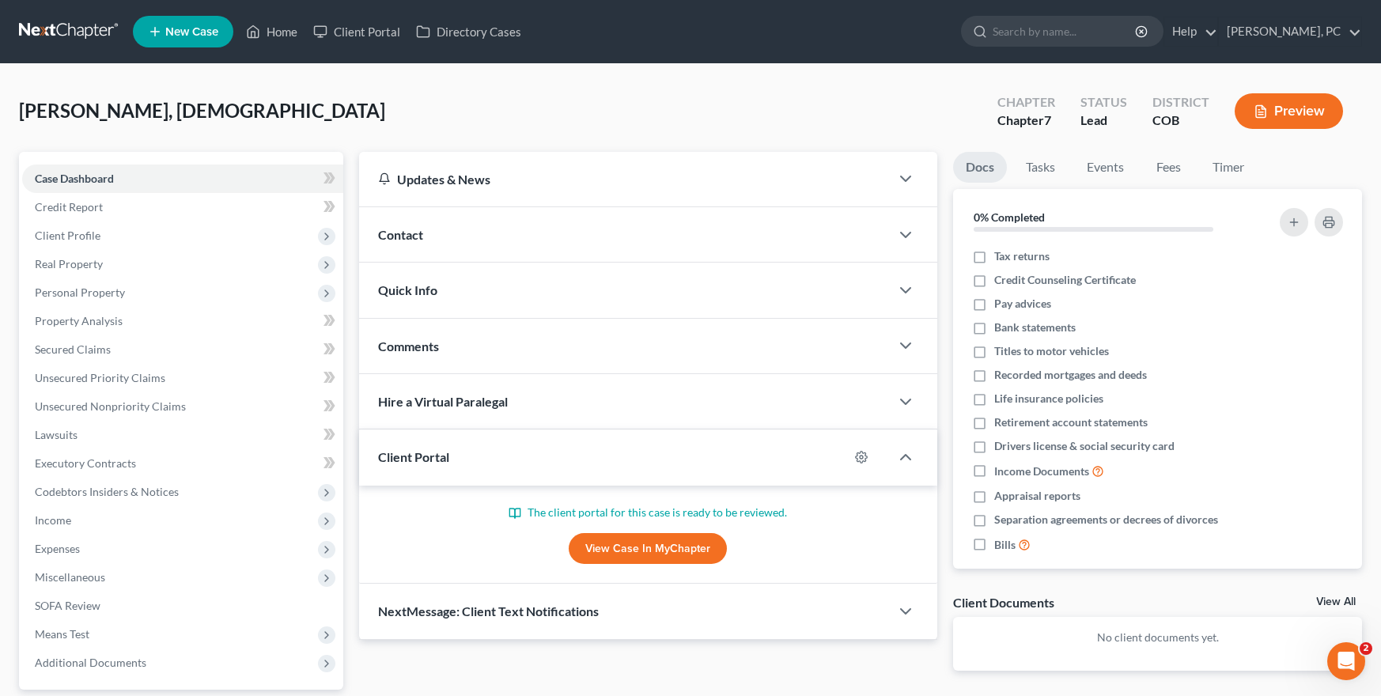
click at [623, 546] on link "View Case in MyChapter" at bounding box center [648, 549] width 158 height 32
